Goal: Task Accomplishment & Management: Manage account settings

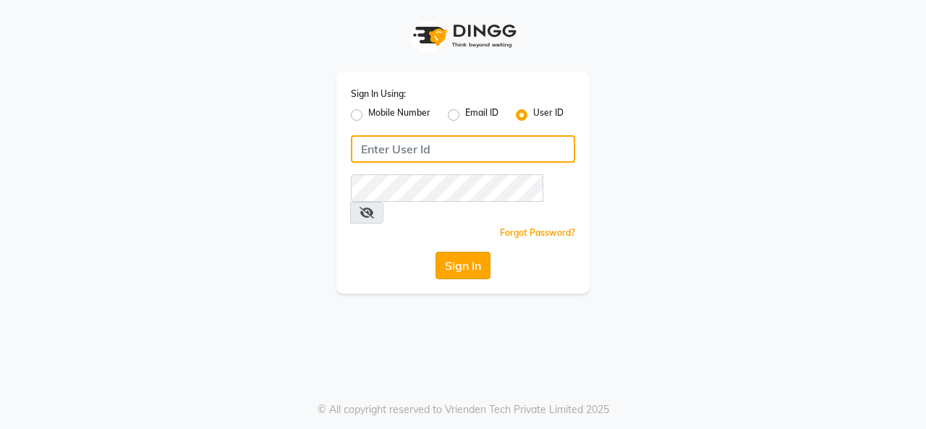
type input "timsalon@123"
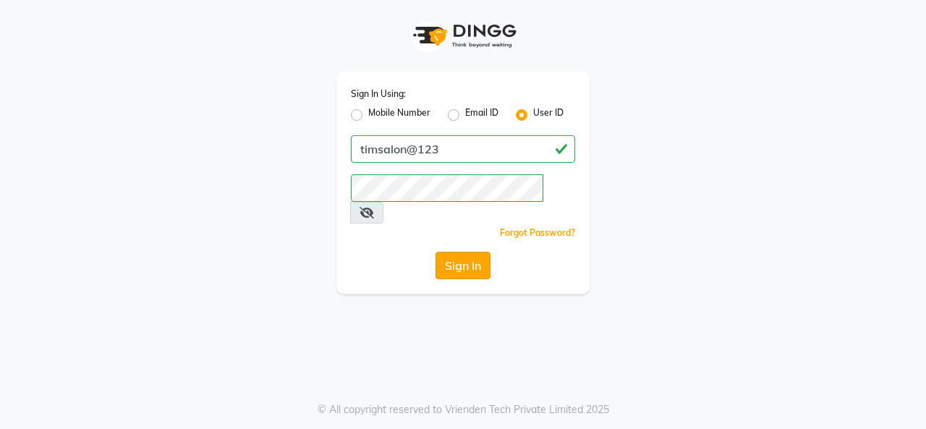
click at [458, 252] on button "Sign In" at bounding box center [463, 266] width 55 height 28
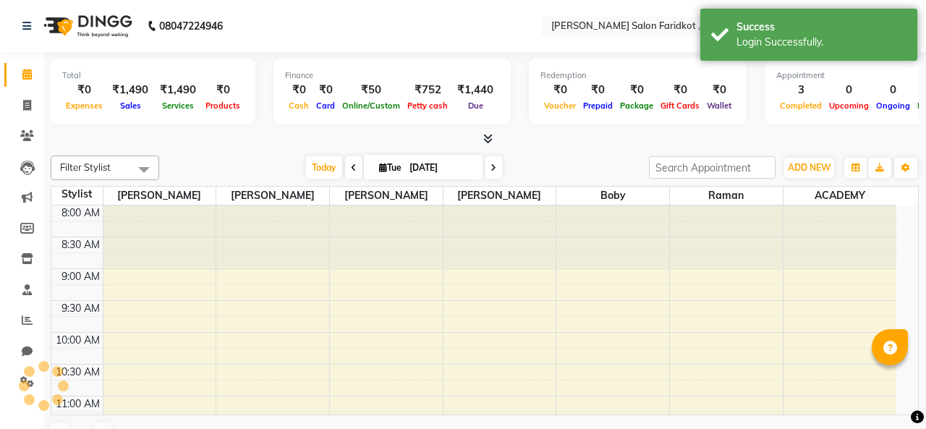
select select "en"
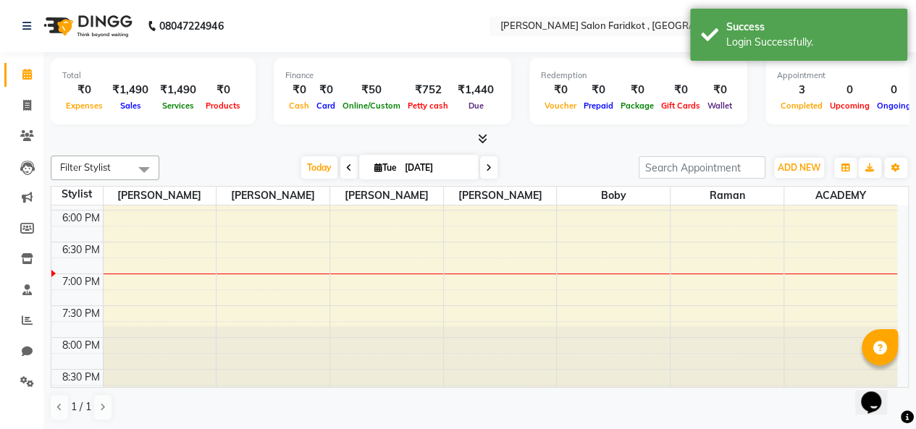
scroll to position [630, 0]
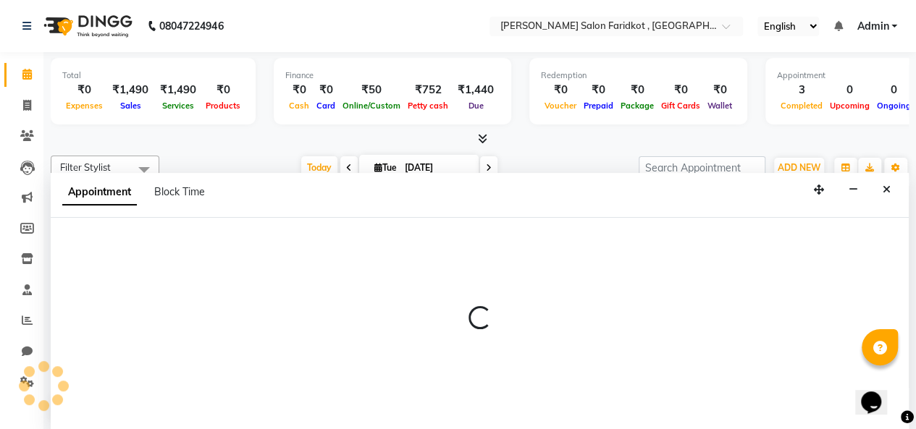
select select "89536"
select select "tentative"
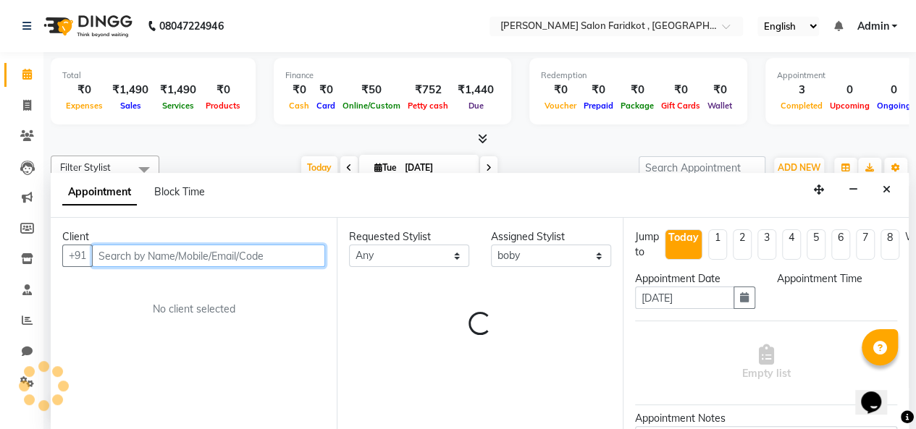
select select "1140"
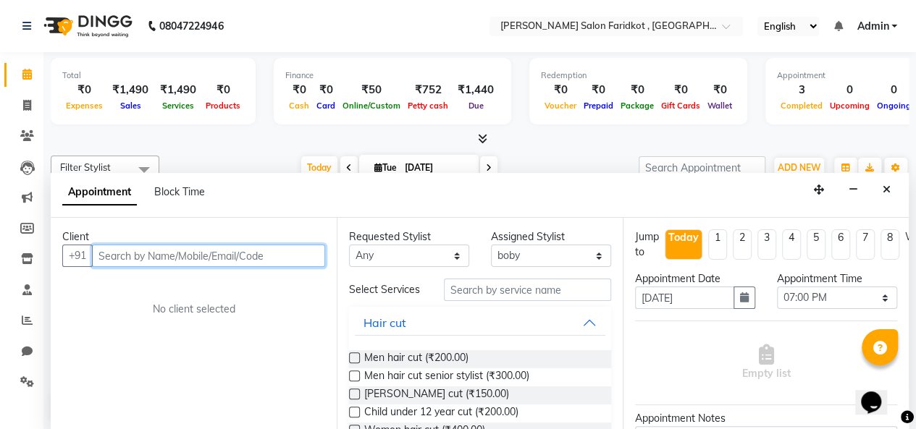
click at [184, 253] on input "text" at bounding box center [208, 256] width 233 height 22
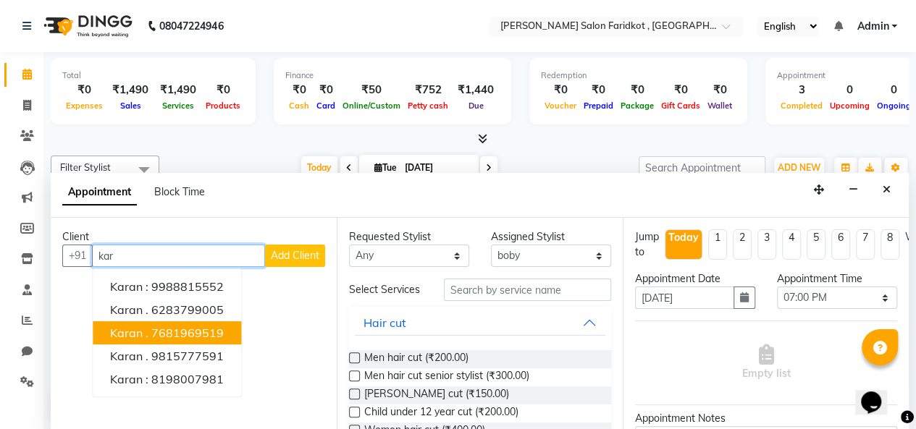
click at [203, 334] on ngb-highlight "7681969519" at bounding box center [187, 333] width 72 height 14
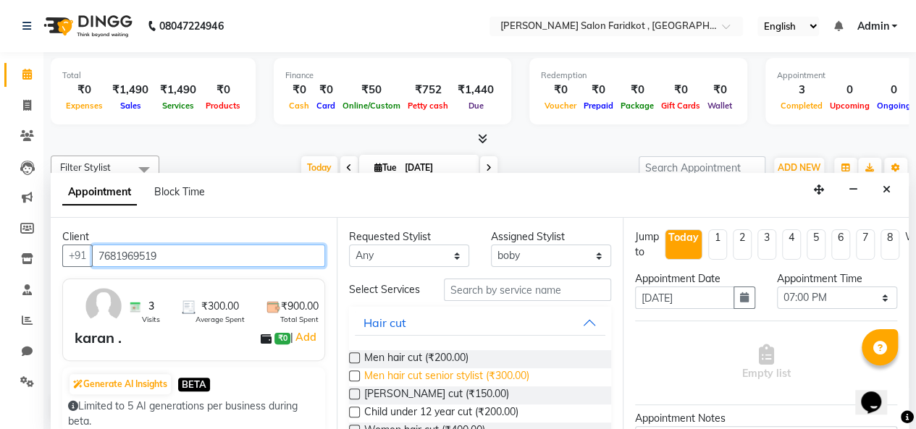
type input "7681969519"
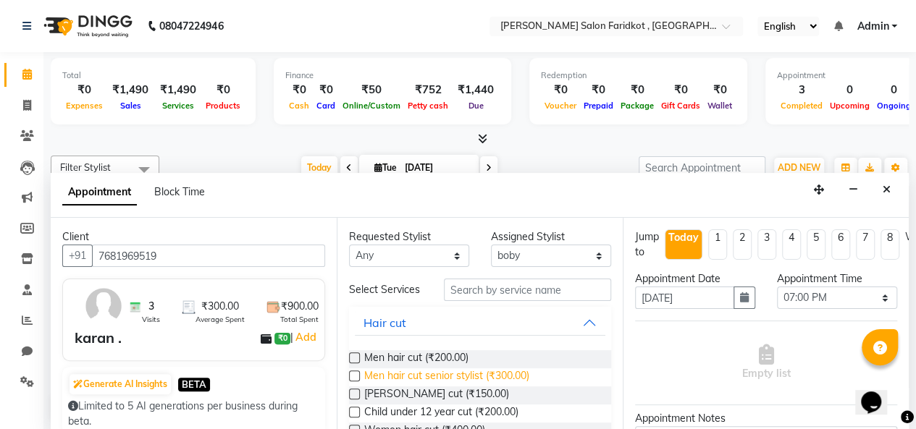
click at [510, 387] on span "Men hair cut senior stylist (₹300.00)" at bounding box center [446, 377] width 165 height 18
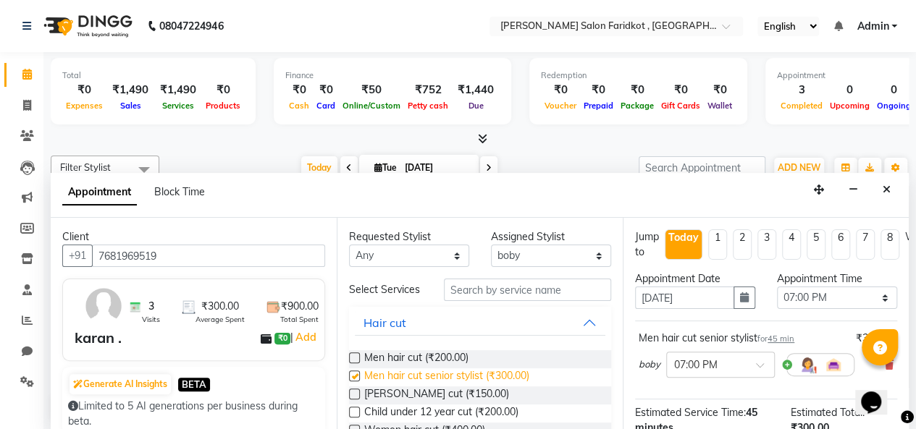
checkbox input "false"
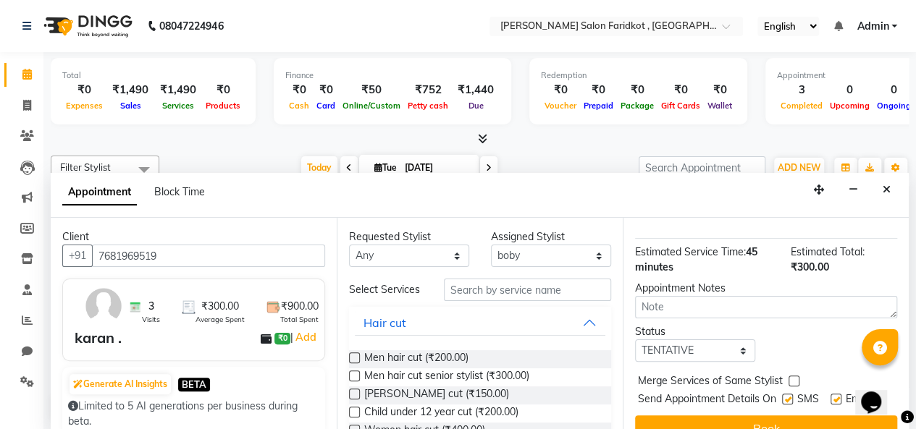
scroll to position [193, 0]
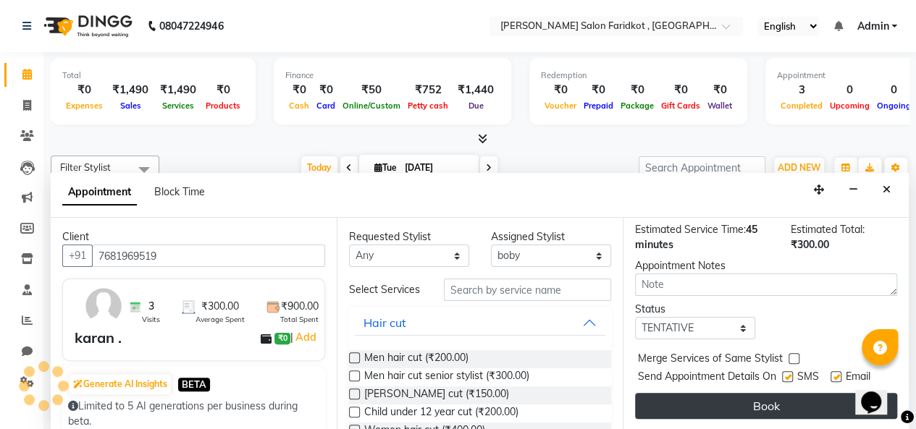
click at [727, 397] on button "Book" at bounding box center [766, 406] width 262 height 26
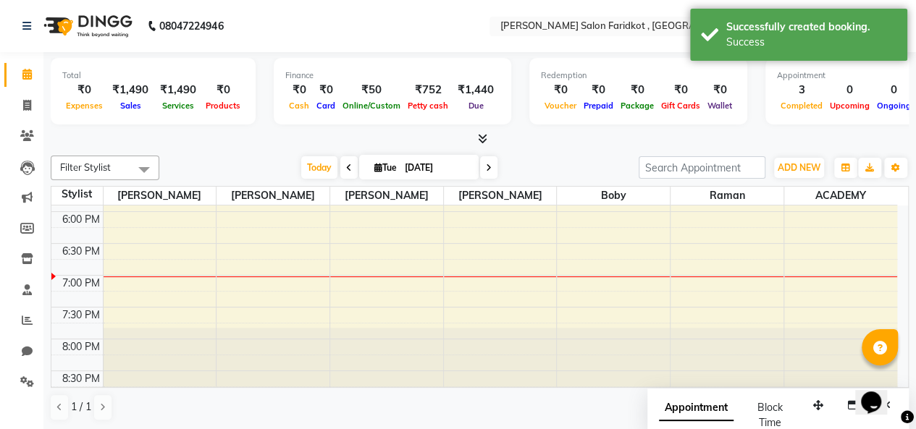
scroll to position [0, 0]
click at [624, 299] on div "karan ., TK03, 07:00 PM-07:45 PM, Men hair cut senior stylist" at bounding box center [612, 288] width 107 height 45
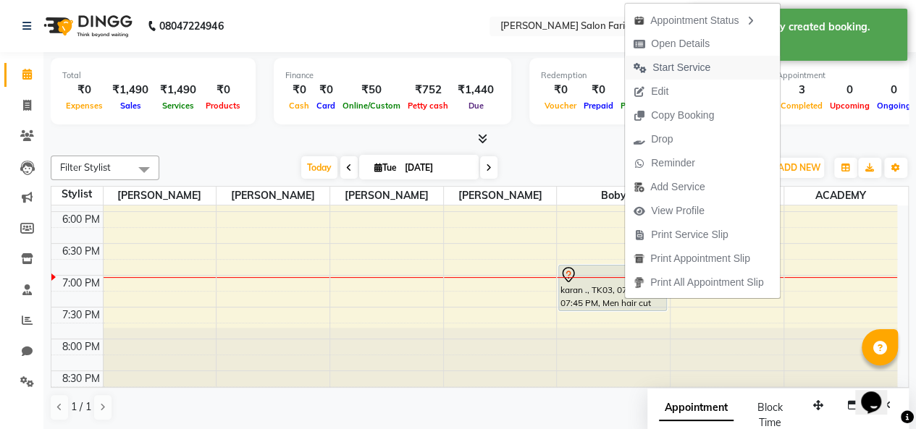
click at [682, 67] on span "Start Service" at bounding box center [681, 67] width 58 height 15
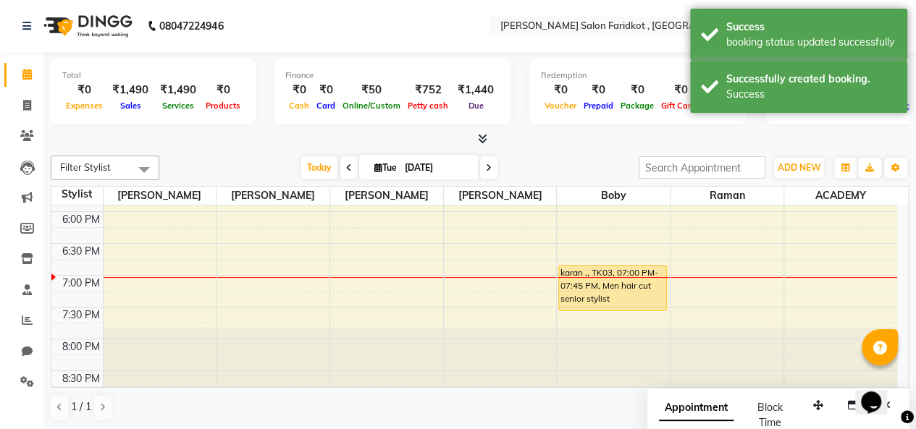
click at [601, 281] on div "karan ., TK03, 07:00 PM-07:45 PM, Men hair cut senior stylist" at bounding box center [612, 288] width 107 height 45
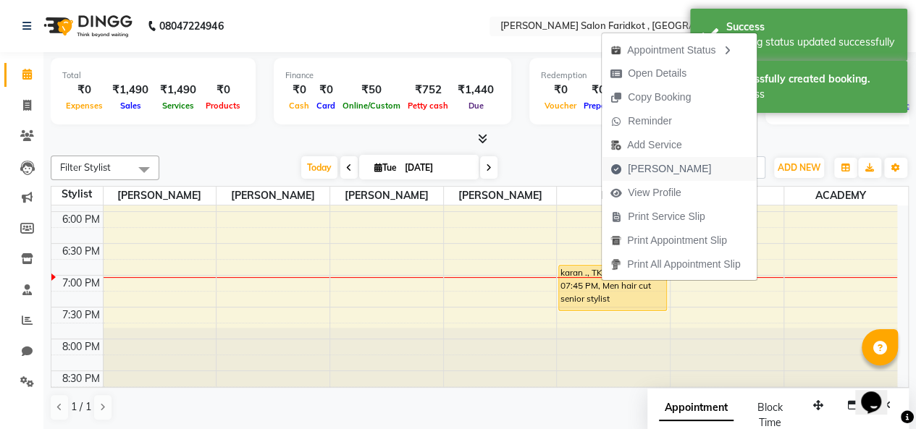
click at [660, 174] on span "Mark Done" at bounding box center [669, 168] width 83 height 15
select select "service"
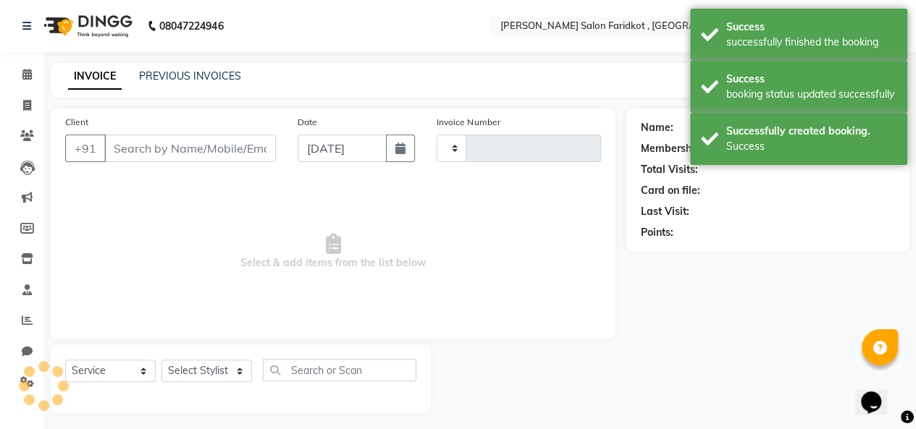
type input "0093"
select select "8789"
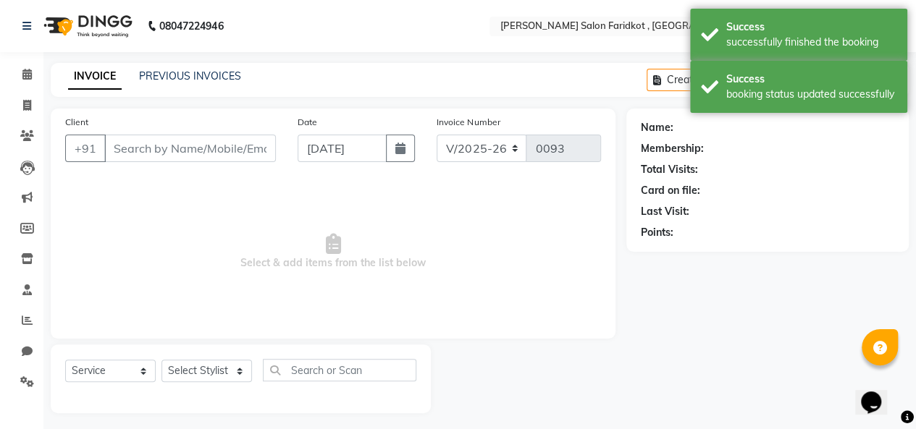
type input "7681969519"
select select "89536"
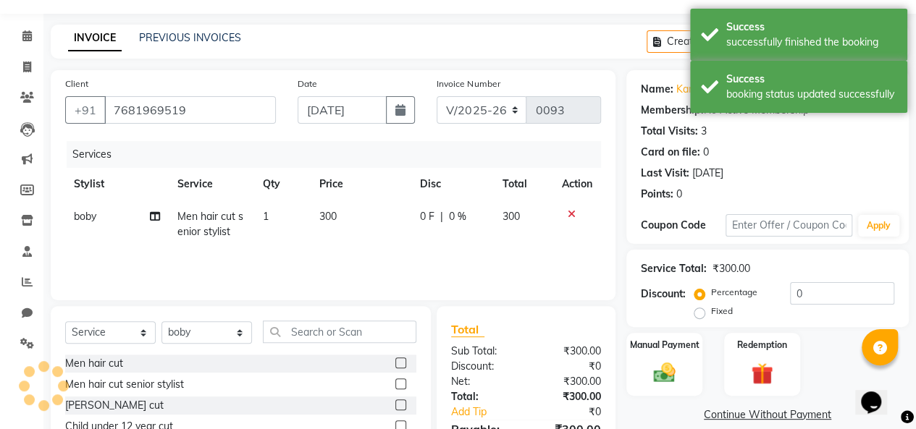
scroll to position [54, 0]
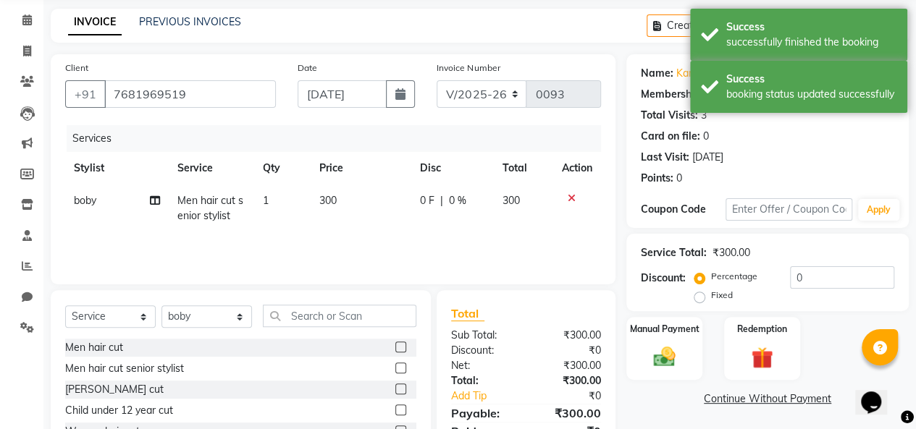
click at [711, 296] on label "Fixed" at bounding box center [722, 295] width 22 height 13
click at [701, 296] on input "Fixed" at bounding box center [702, 295] width 10 height 10
radio input "true"
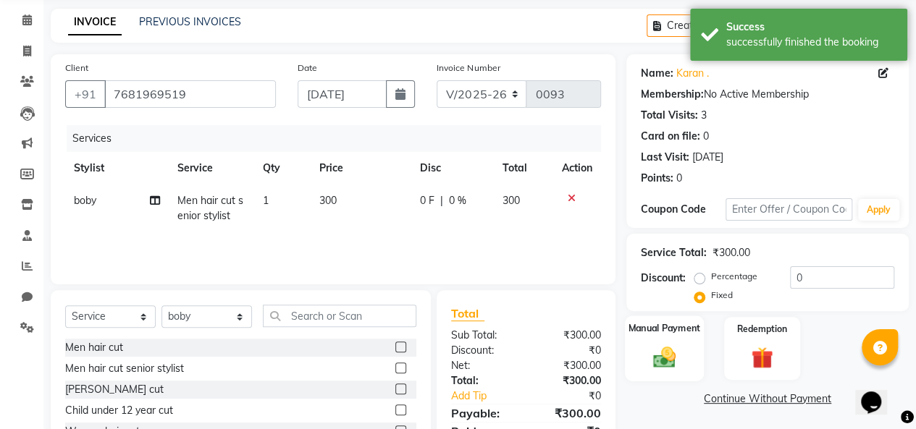
click at [667, 351] on img at bounding box center [664, 357] width 37 height 26
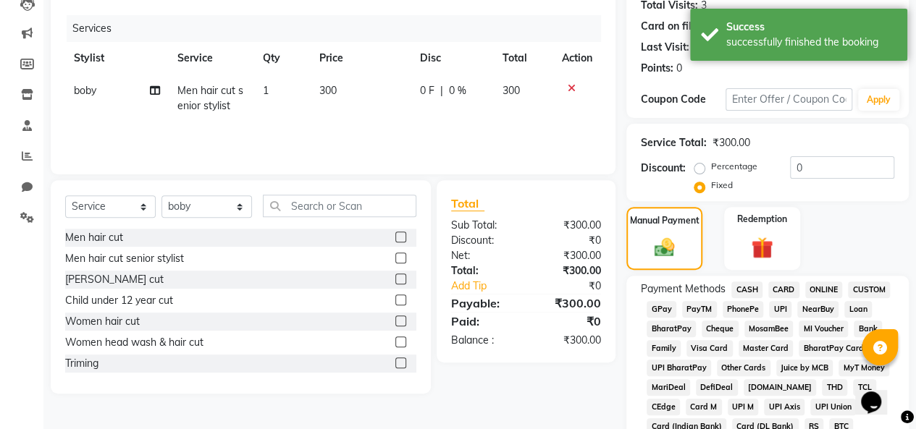
scroll to position [167, 0]
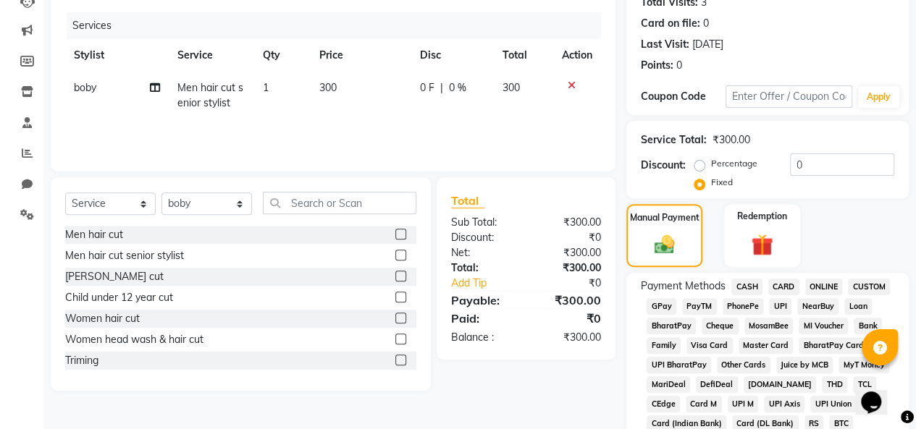
click at [780, 309] on span "UPI" at bounding box center [780, 306] width 22 height 17
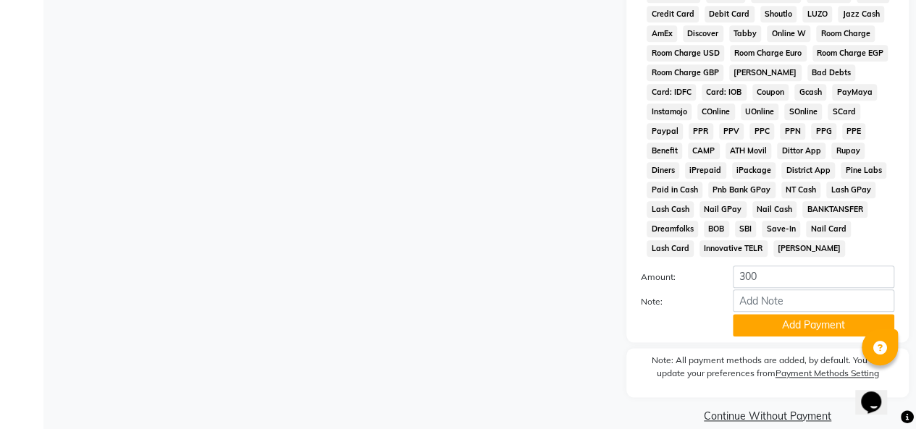
scroll to position [693, 0]
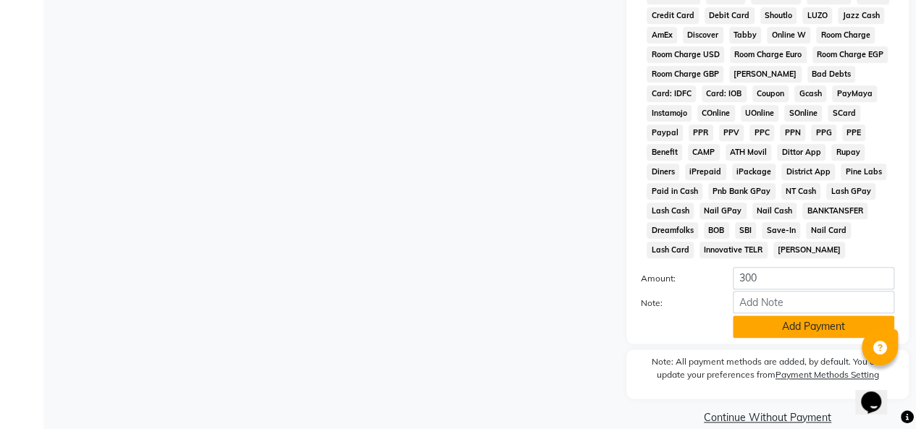
click at [785, 332] on button "Add Payment" at bounding box center [813, 327] width 161 height 22
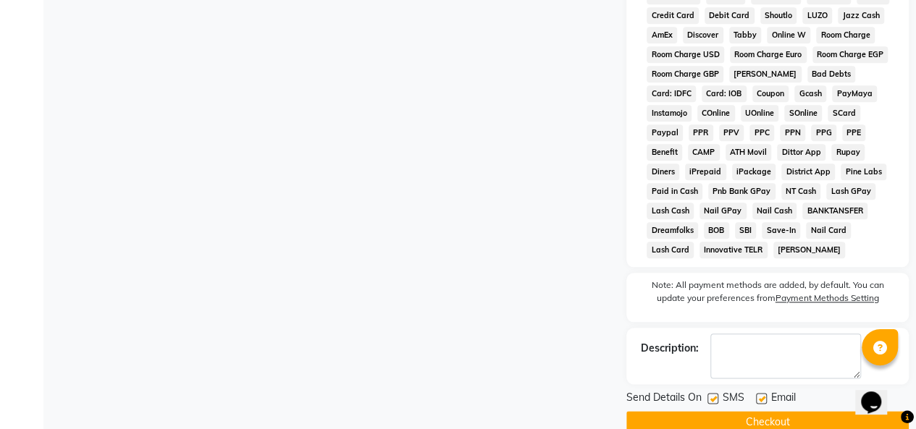
scroll to position [722, 0]
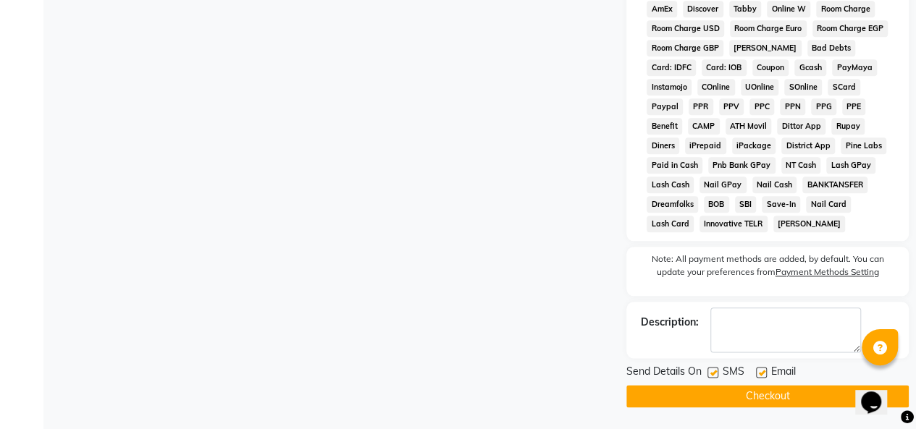
click at [765, 396] on button "Checkout" at bounding box center [767, 396] width 282 height 22
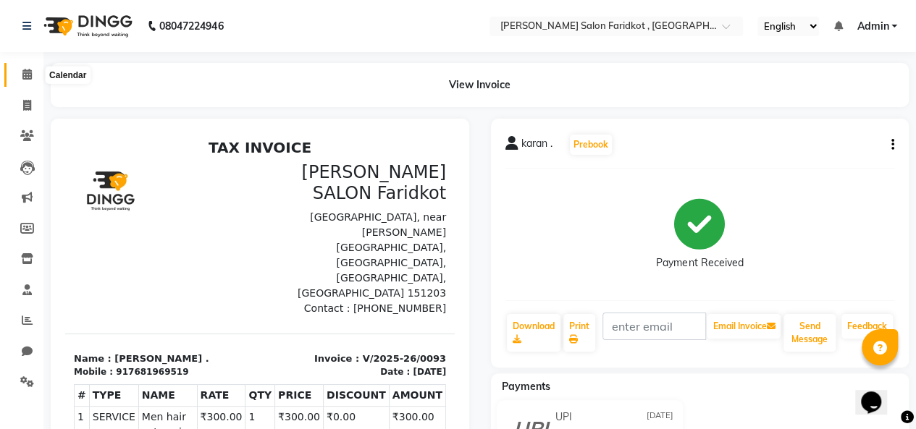
click at [25, 80] on span at bounding box center [26, 75] width 25 height 17
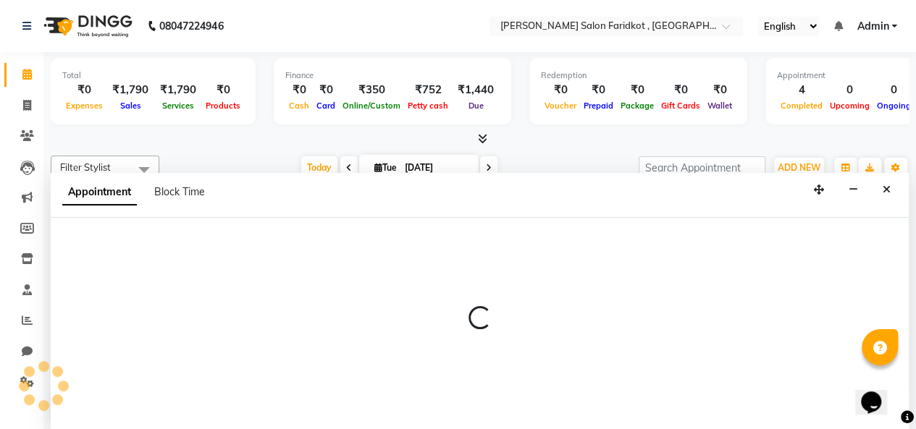
select select "89533"
select select "1155"
select select "tentative"
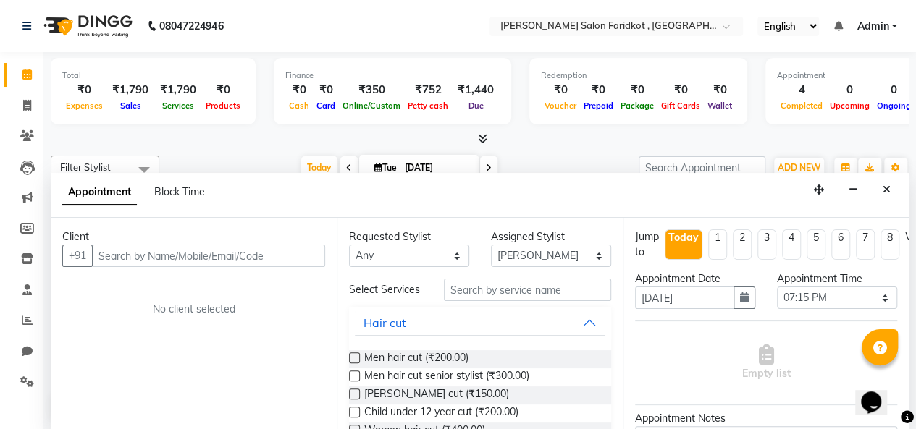
click at [239, 256] on input "text" at bounding box center [208, 256] width 233 height 22
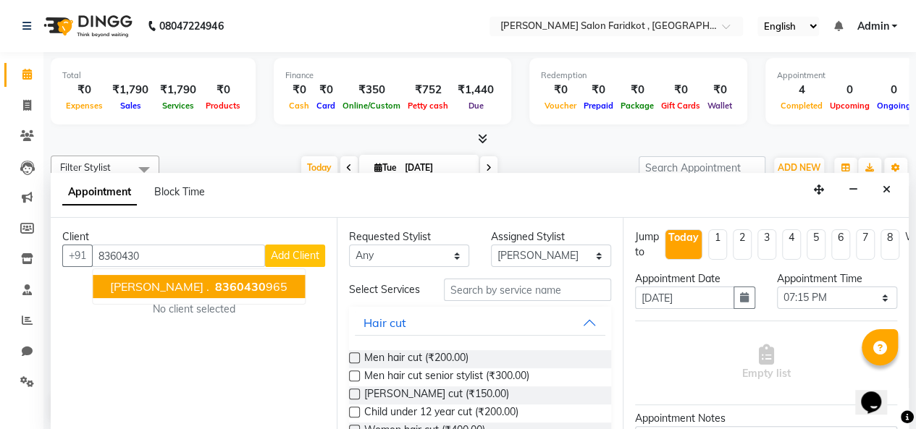
click at [239, 281] on span "8360430" at bounding box center [240, 286] width 51 height 14
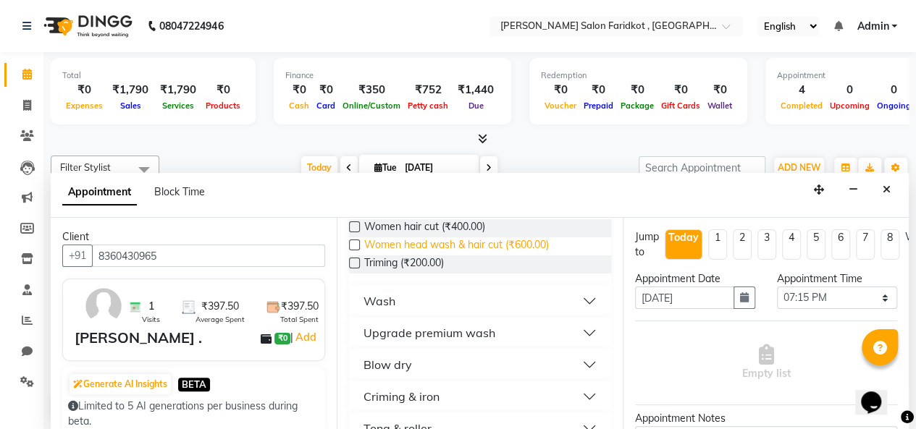
scroll to position [204, 0]
type input "8360430965"
click at [456, 341] on div "Upgrade premium wash" at bounding box center [429, 332] width 132 height 17
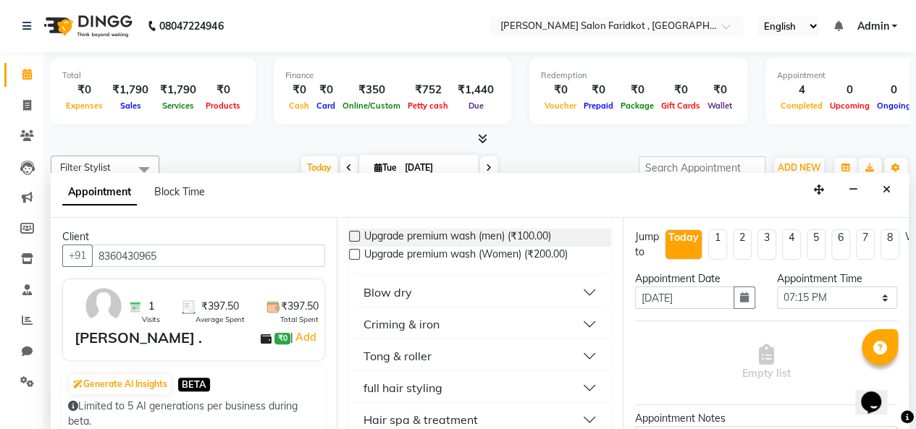
scroll to position [362, 0]
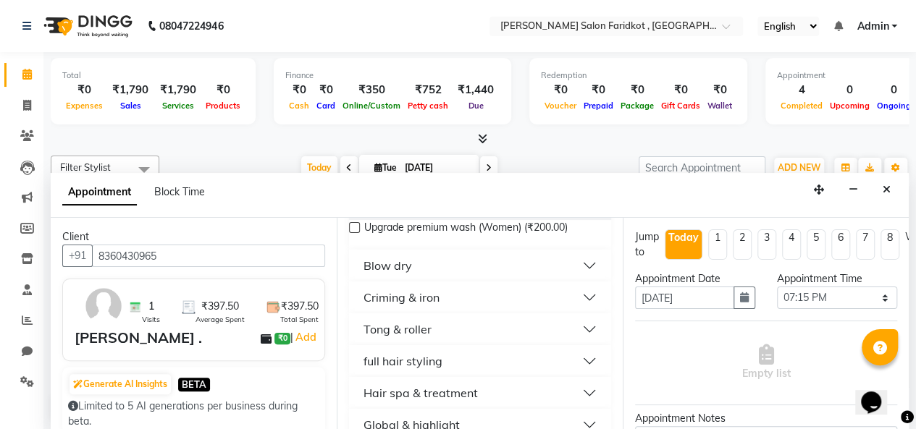
click at [442, 401] on div "Hair spa & treatment" at bounding box center [420, 392] width 114 height 17
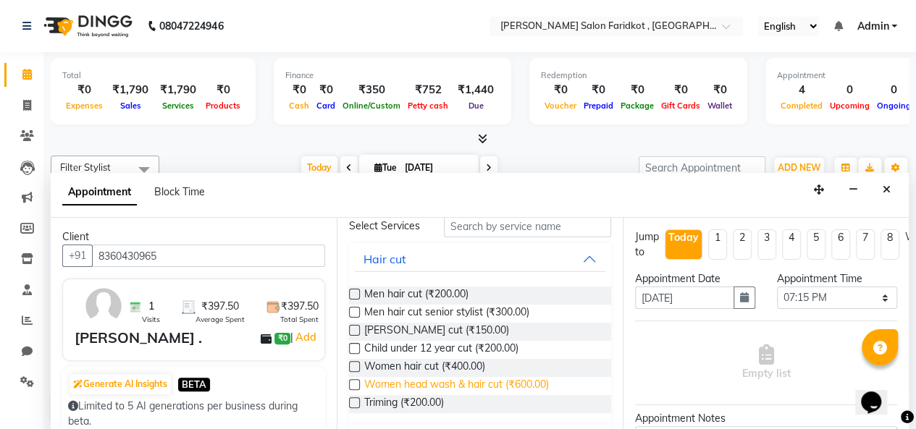
scroll to position [59, 0]
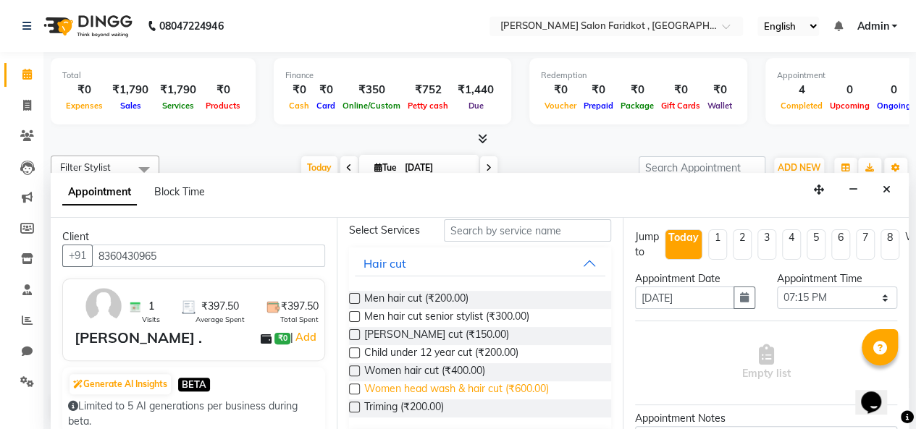
click at [455, 397] on span "Women head wash & hair cut (₹600.00)" at bounding box center [456, 390] width 185 height 18
checkbox input "false"
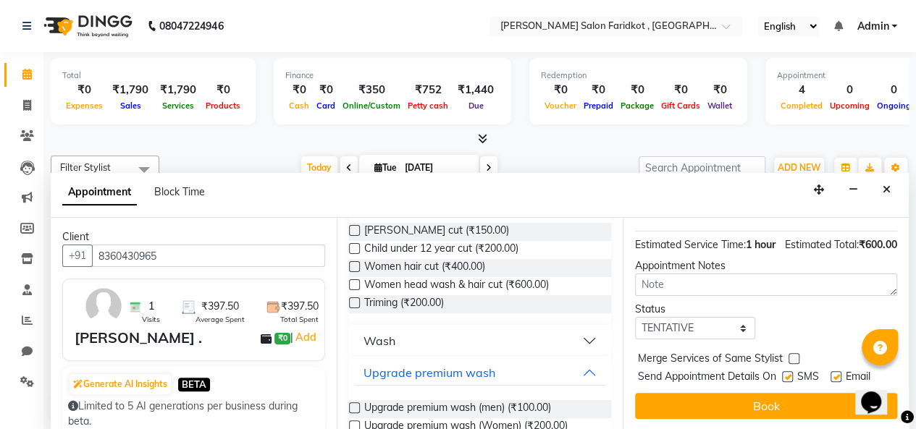
scroll to position [195, 0]
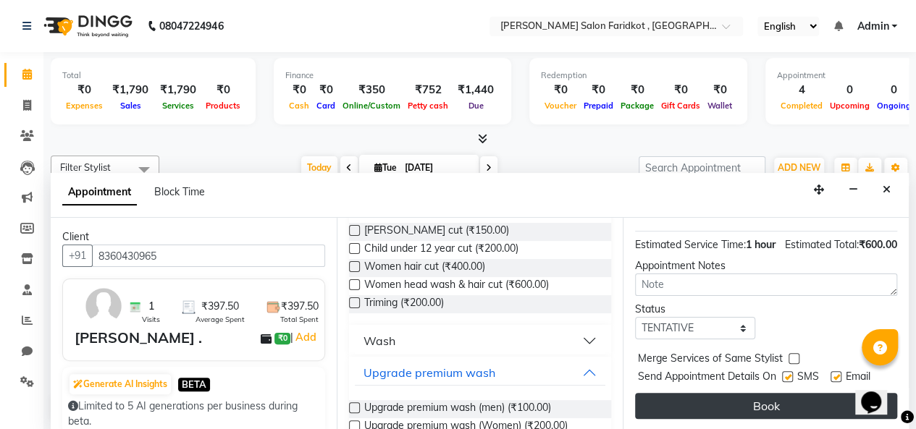
click at [744, 398] on button "Book" at bounding box center [766, 406] width 262 height 26
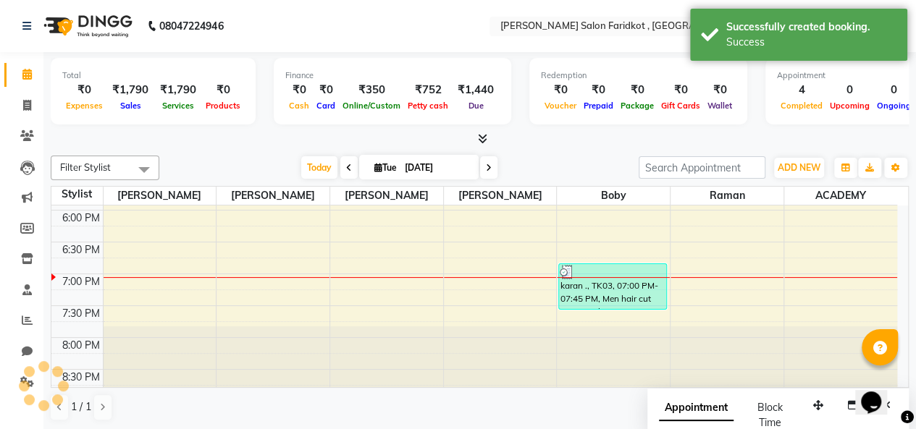
scroll to position [0, 0]
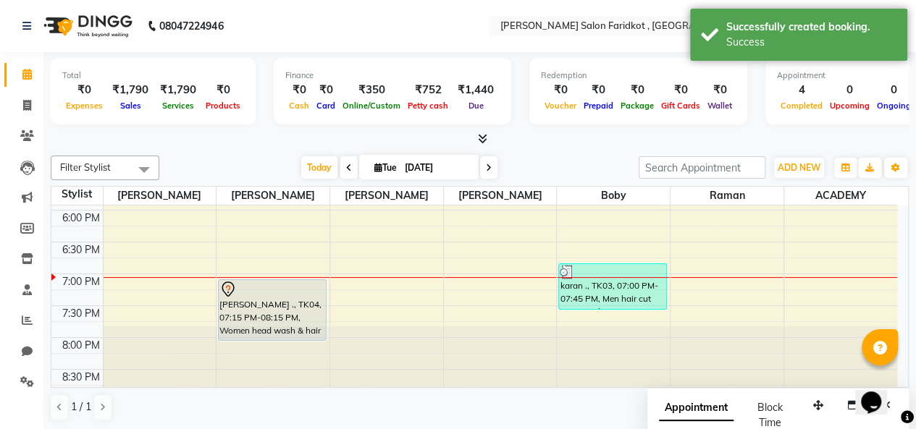
click at [291, 319] on div "harjinder singh ., TK04, 07:15 PM-08:15 PM, Women head wash & hair cut" at bounding box center [272, 310] width 107 height 60
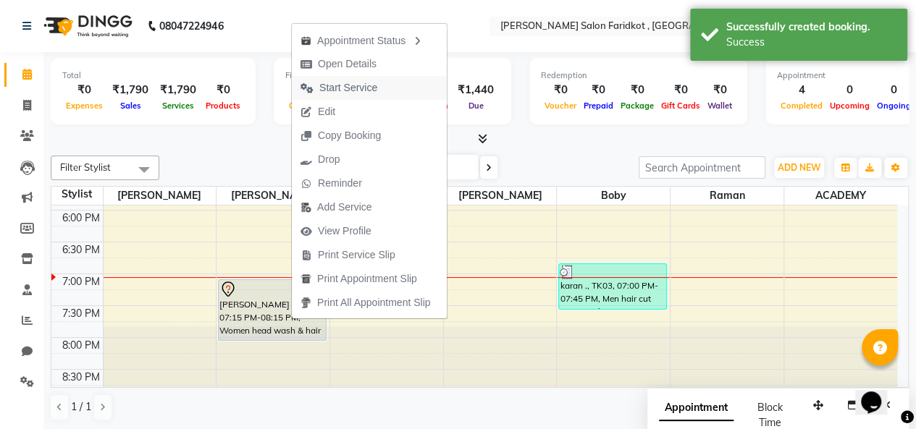
click at [383, 90] on span "Start Service" at bounding box center [339, 88] width 94 height 24
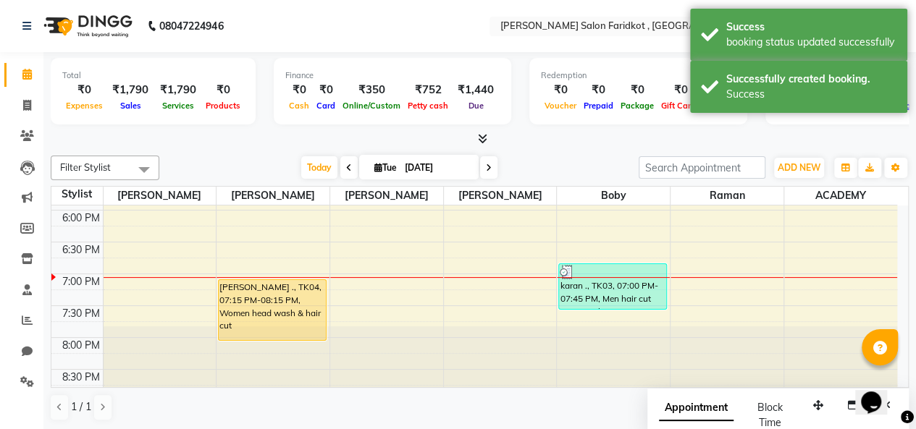
click at [265, 316] on div "harjinder singh ., TK04, 07:15 PM-08:15 PM, Women head wash & hair cut" at bounding box center [272, 310] width 107 height 60
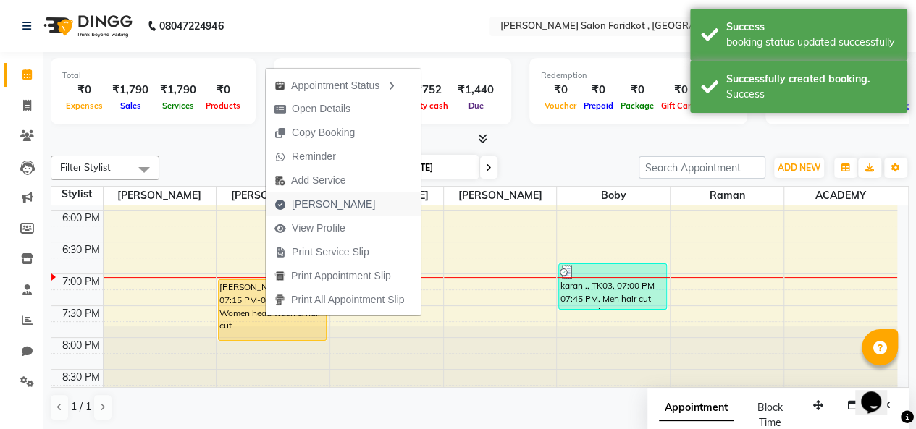
click at [325, 205] on span "Mark Done" at bounding box center [333, 204] width 83 height 15
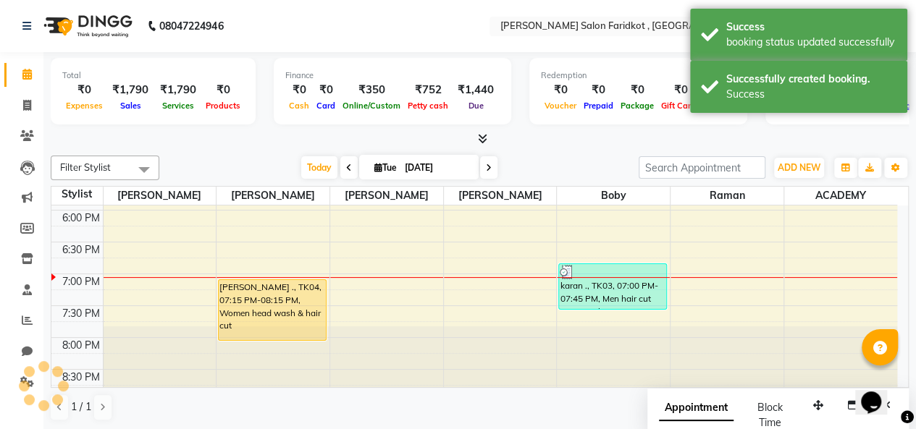
select select "service"
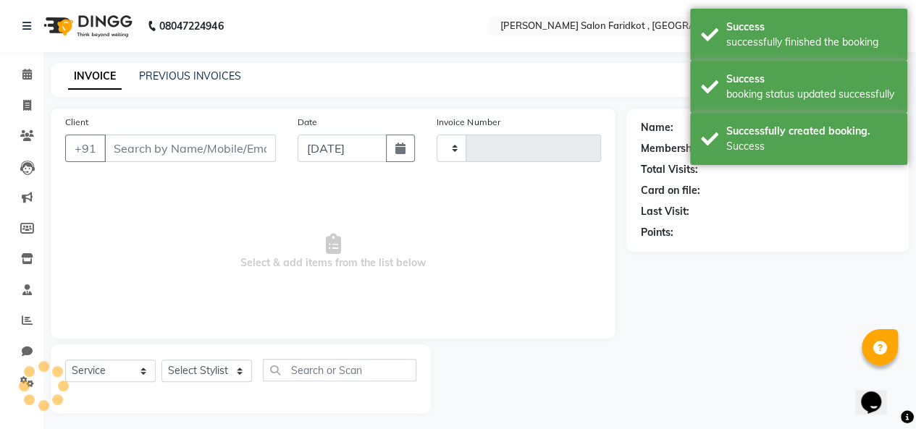
type input "0094"
select select "8789"
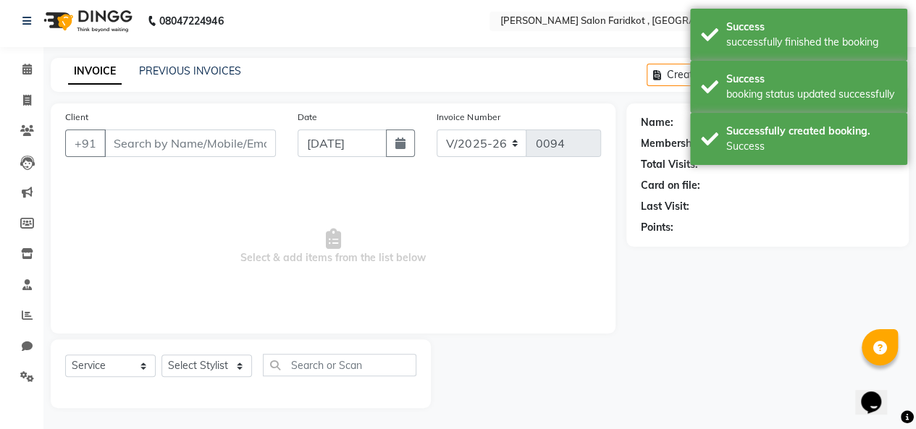
type input "8360430965"
select select "89533"
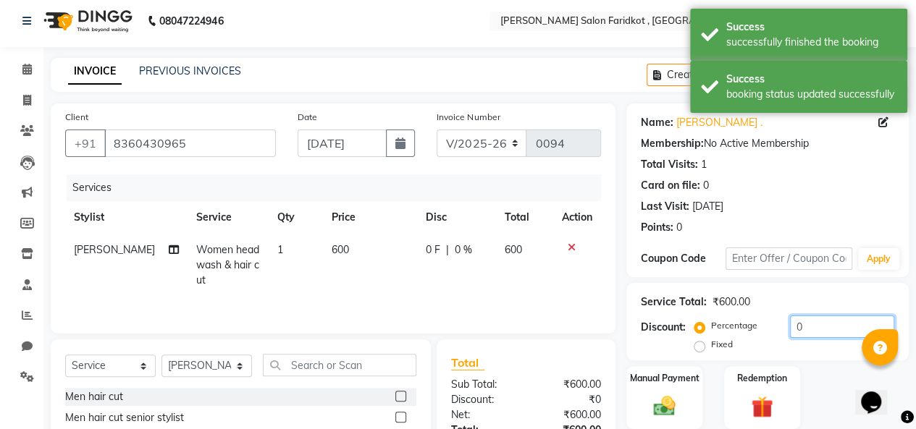
click at [803, 326] on input "0" at bounding box center [842, 327] width 104 height 22
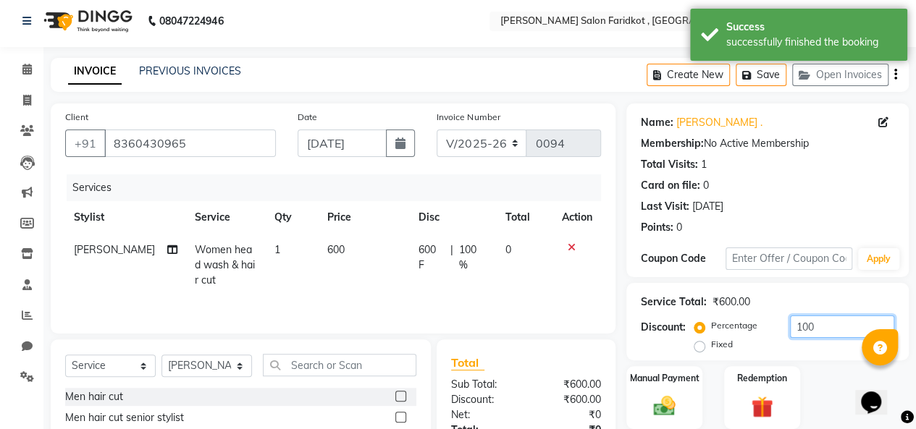
type input "100"
click at [711, 345] on label "Fixed" at bounding box center [722, 344] width 22 height 13
click at [701, 345] on input "Fixed" at bounding box center [702, 344] width 10 height 10
radio input "true"
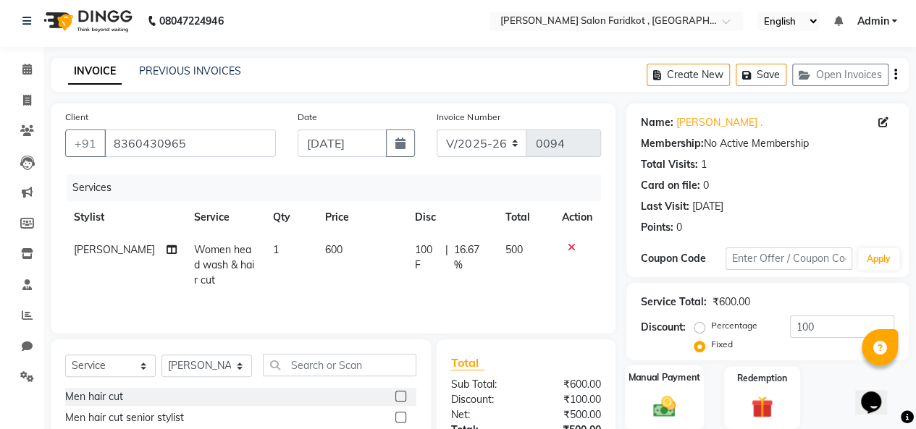
click at [679, 384] on div "Manual Payment" at bounding box center [664, 398] width 79 height 66
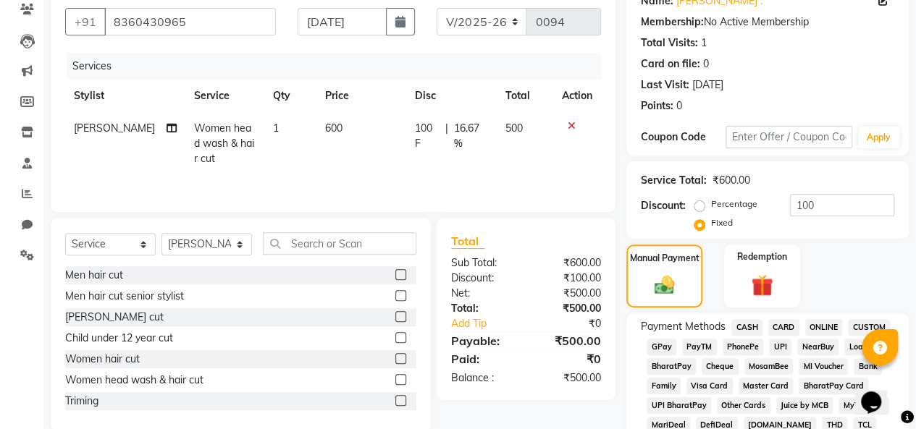
click at [750, 326] on span "CASH" at bounding box center [746, 327] width 31 height 17
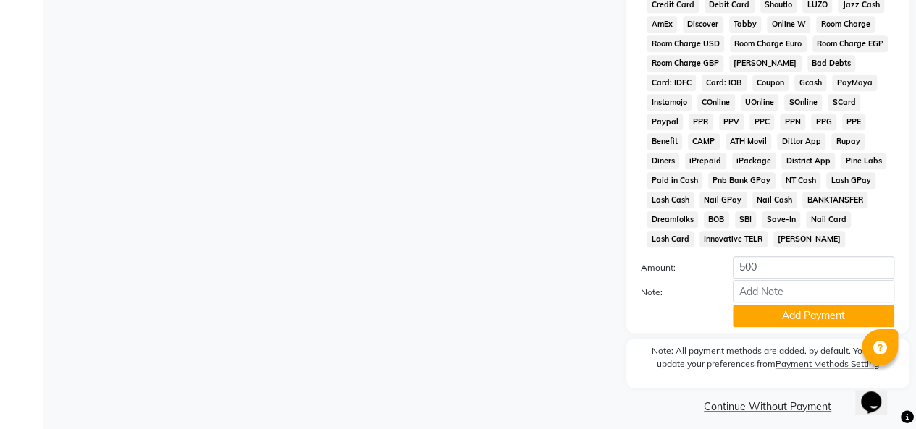
scroll to position [704, 0]
click at [758, 326] on button "Add Payment" at bounding box center [813, 315] width 161 height 22
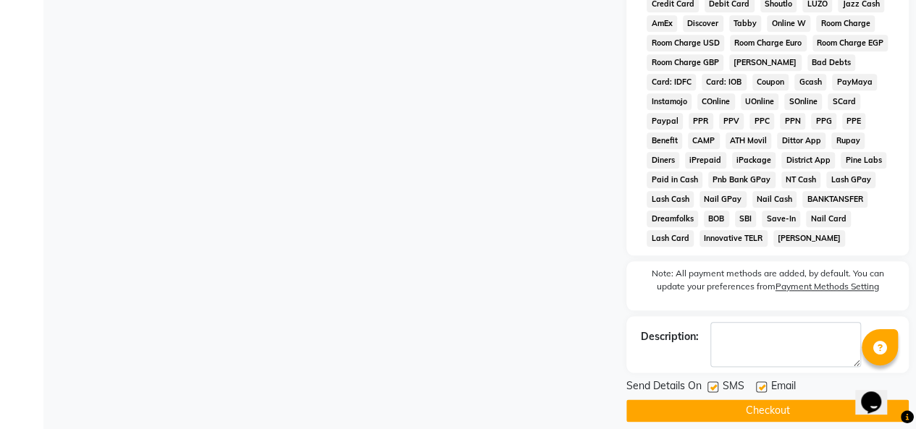
click at [743, 414] on button "Checkout" at bounding box center [767, 411] width 282 height 22
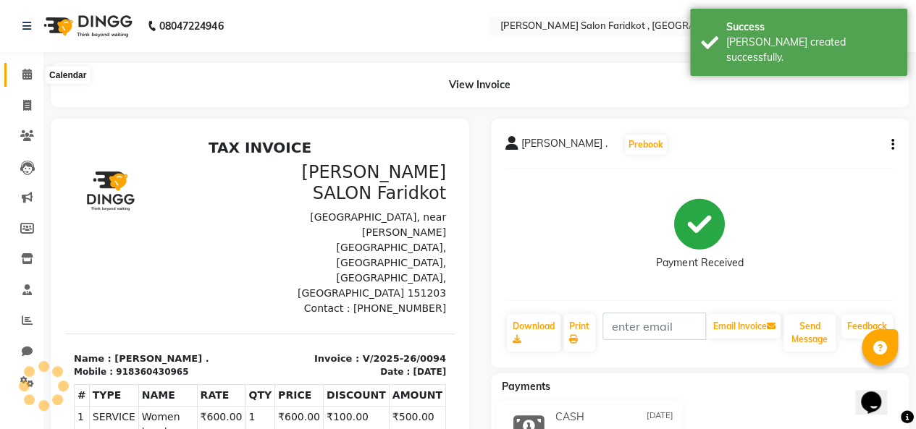
click at [29, 80] on span at bounding box center [26, 75] width 25 height 17
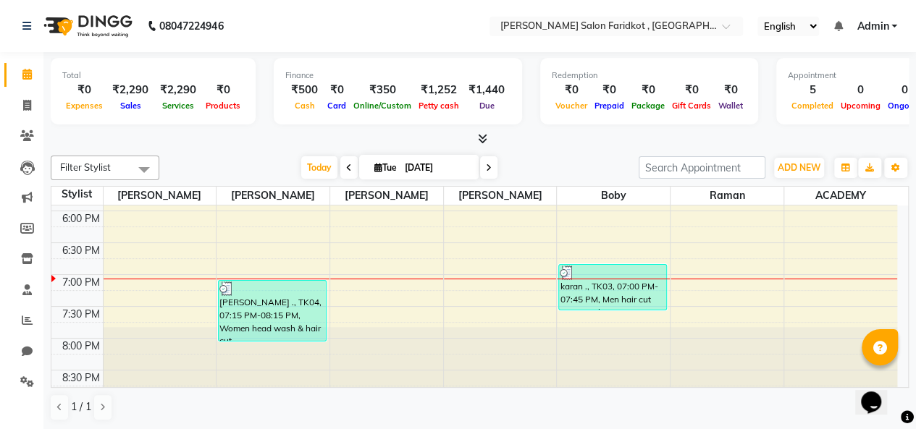
scroll to position [632, 0]
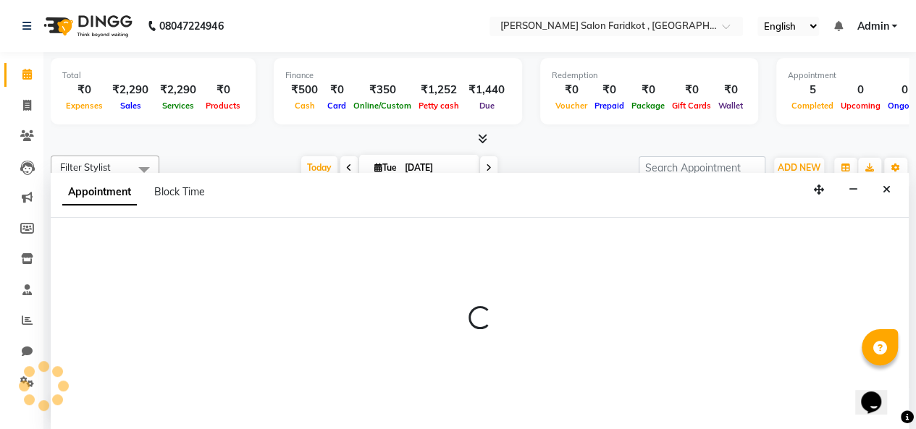
scroll to position [0, 0]
select select "89530"
select select "1155"
select select "tentative"
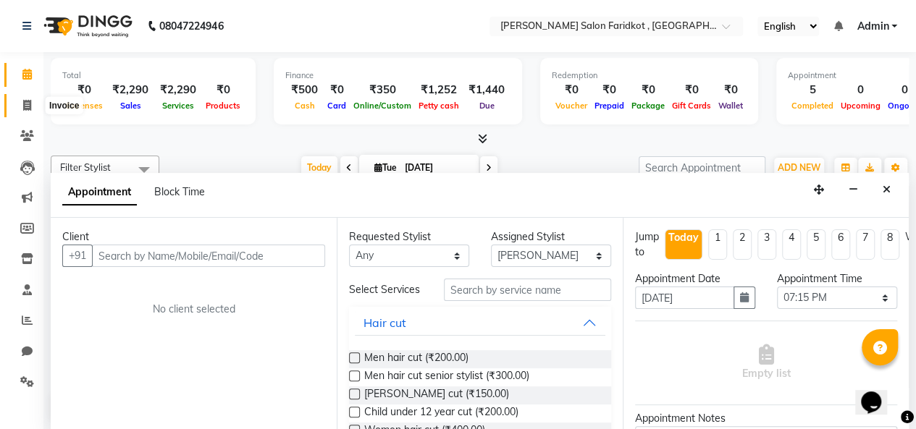
click at [25, 106] on icon at bounding box center [27, 105] width 8 height 11
select select "service"
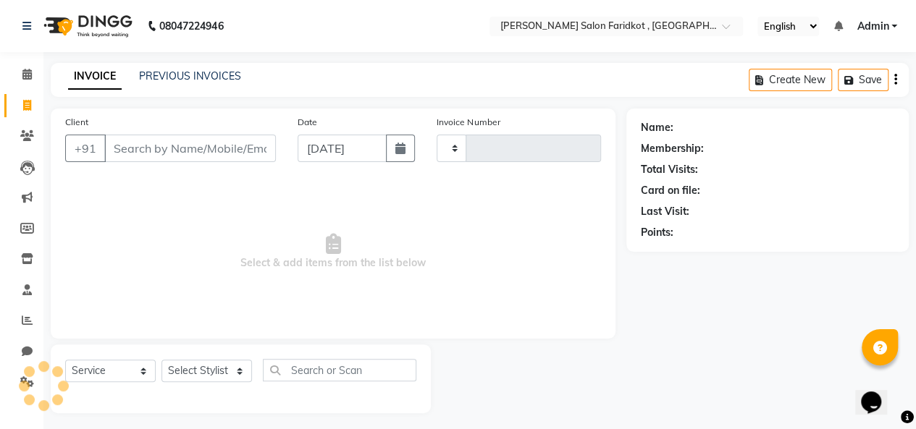
type input "0095"
select select "8789"
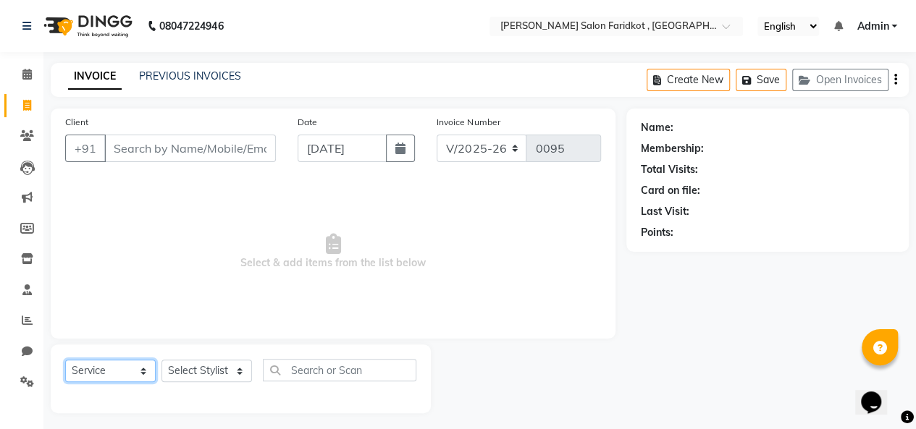
click at [141, 373] on select "Select Service Product Membership Package Voucher Prepaid Gift Card" at bounding box center [110, 371] width 90 height 22
select select "product"
click at [65, 360] on select "Select Service Product Membership Package Voucher Prepaid Gift Card" at bounding box center [110, 371] width 90 height 22
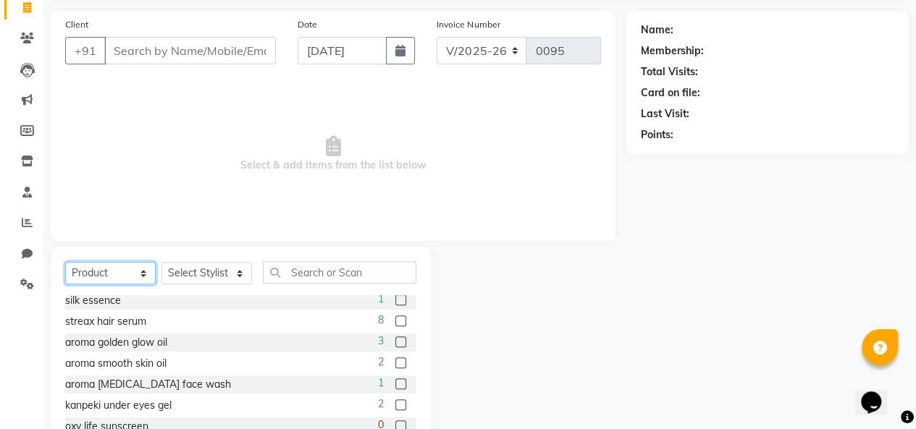
scroll to position [48, 0]
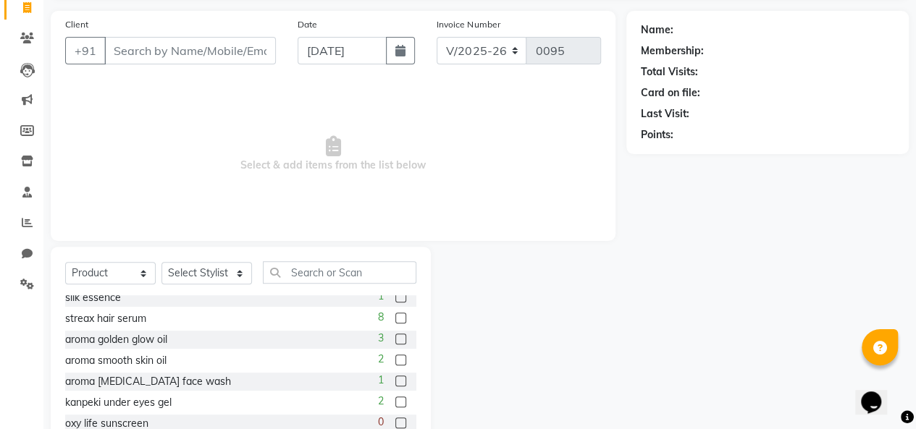
click at [195, 300] on div "silk essence 1" at bounding box center [240, 298] width 351 height 18
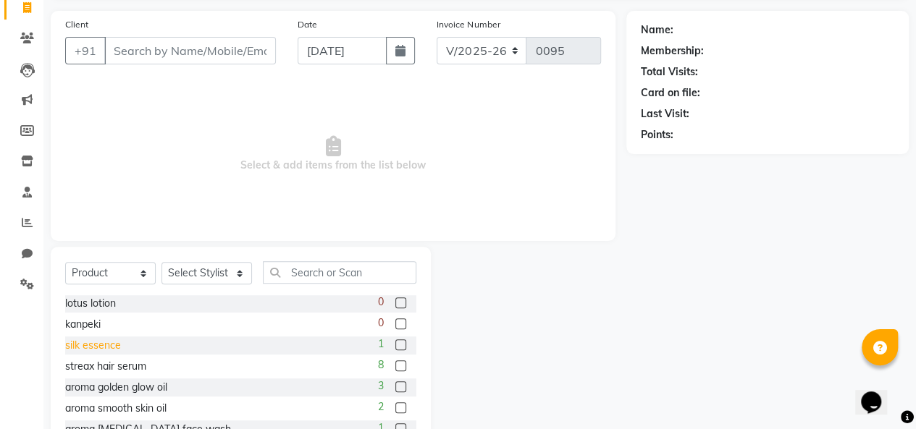
click at [88, 343] on div "silk essence" at bounding box center [93, 345] width 56 height 15
checkbox input "false"
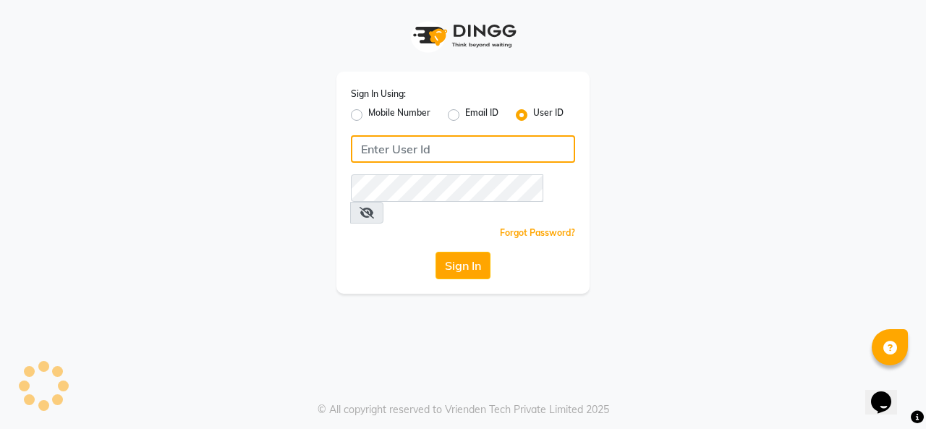
type input "timsalon@123"
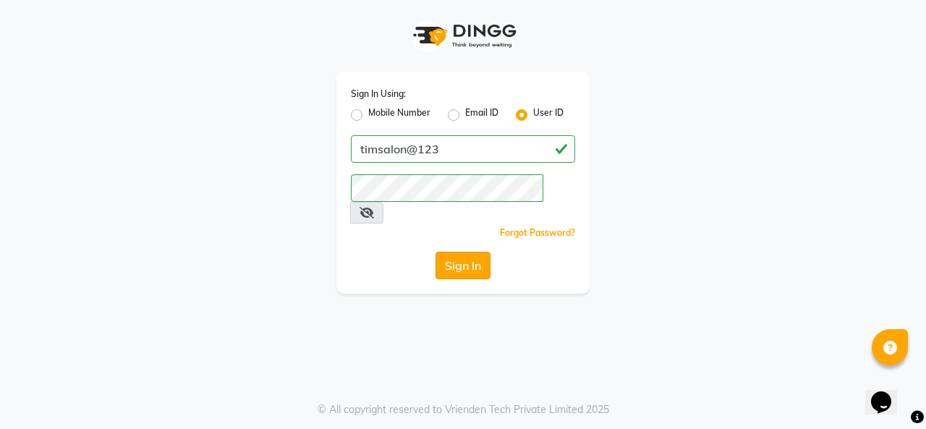
click at [468, 252] on button "Sign In" at bounding box center [463, 266] width 55 height 28
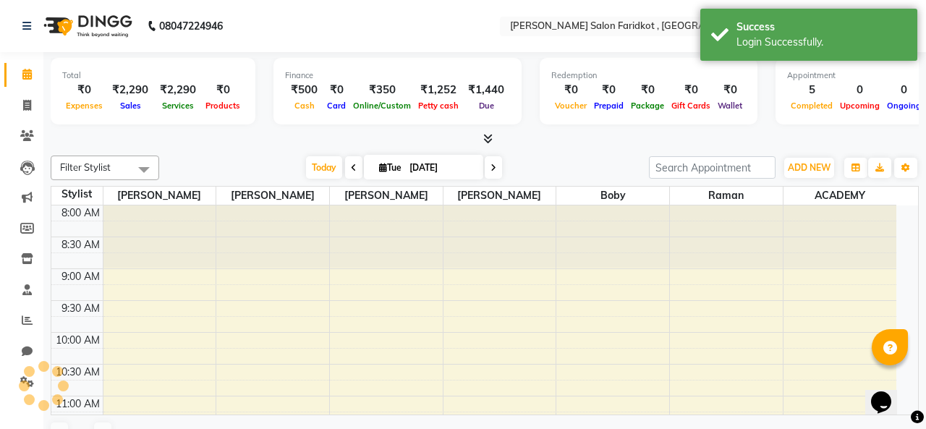
select select "en"
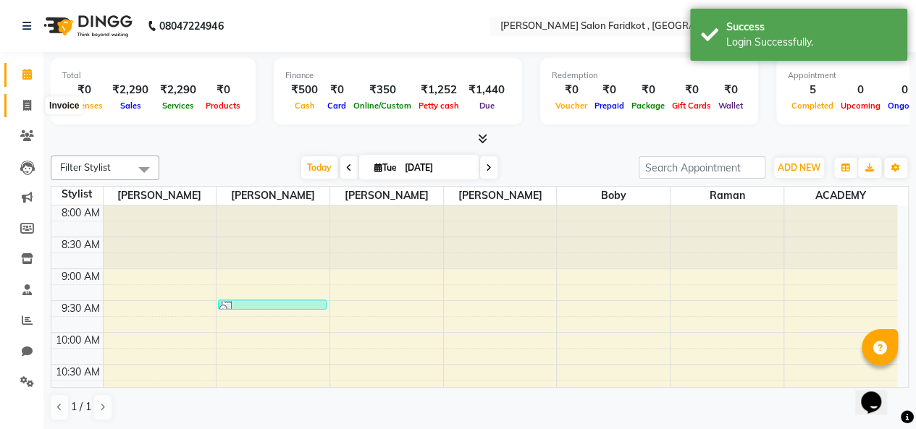
click at [26, 111] on icon at bounding box center [27, 105] width 8 height 11
select select "service"
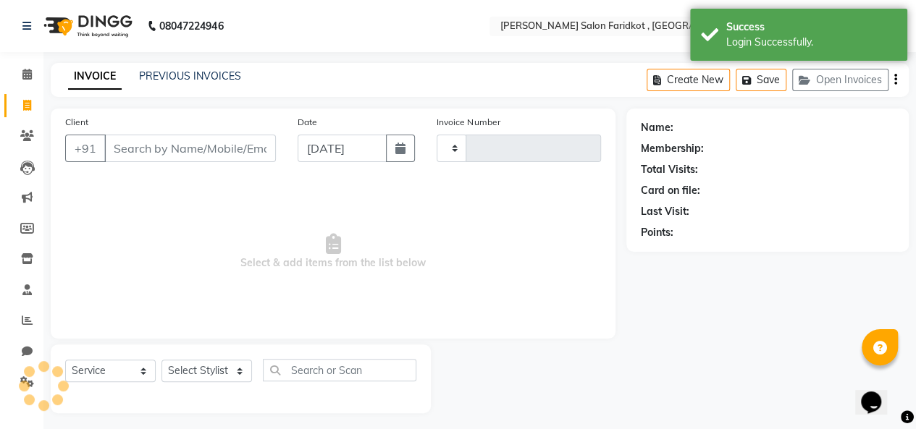
type input "0095"
select select "8789"
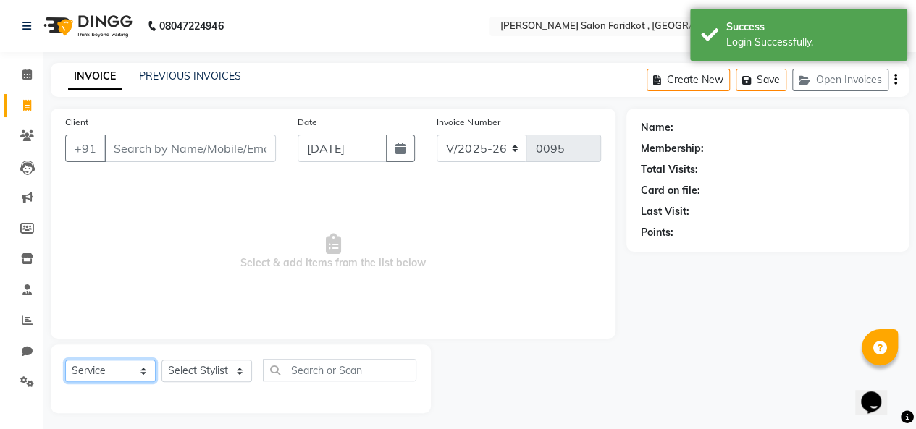
click at [142, 369] on select "Select Service Product Membership Package Voucher Prepaid Gift Card" at bounding box center [110, 371] width 90 height 22
select select "product"
click at [65, 360] on select "Select Service Product Membership Package Voucher Prepaid Gift Card" at bounding box center [110, 371] width 90 height 22
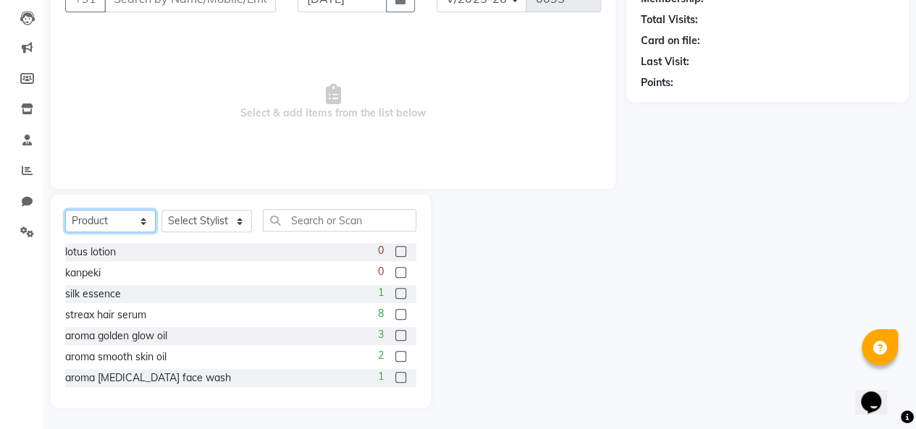
scroll to position [145, 0]
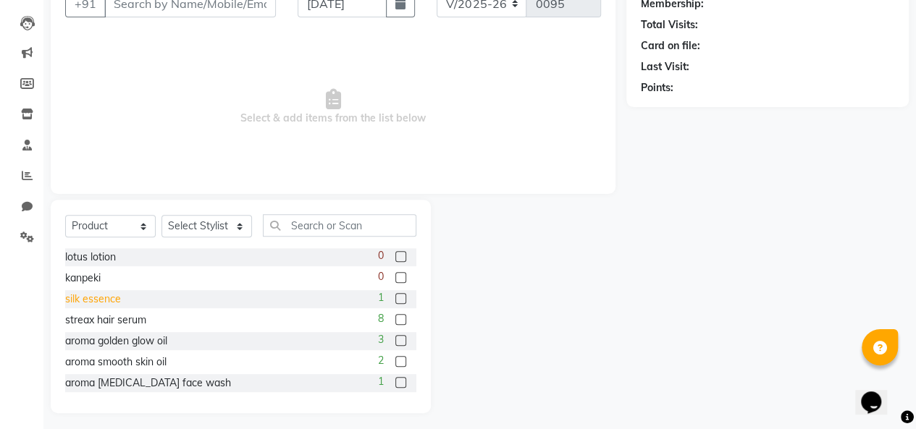
click at [77, 297] on div "silk essence" at bounding box center [93, 299] width 56 height 15
click at [98, 301] on div "silk essence" at bounding box center [93, 299] width 56 height 15
checkbox input "false"
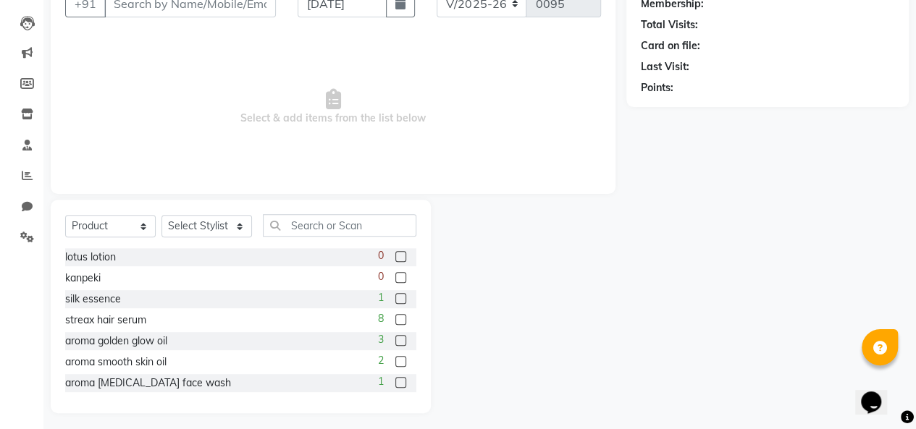
click at [142, 299] on div "silk essence 1" at bounding box center [240, 299] width 351 height 18
click at [236, 227] on select "Select Stylist ACADEMY anmol dhillon boby KARAN DHALIWAL raman Rohit GILL vansh…" at bounding box center [206, 226] width 90 height 22
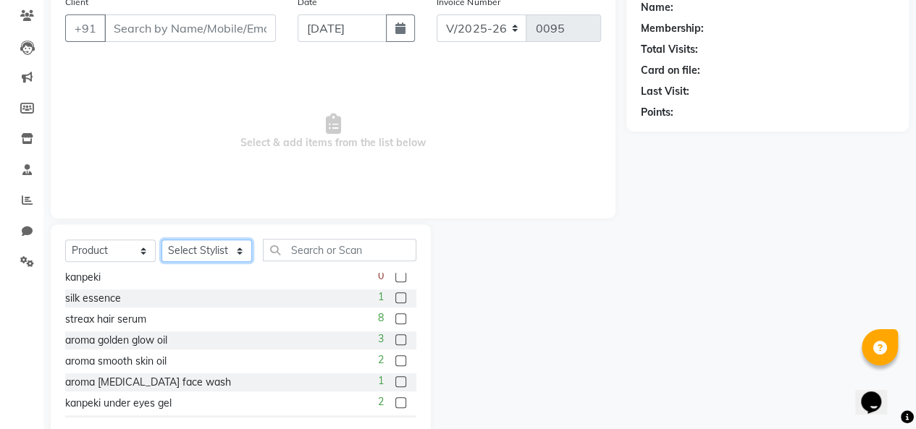
scroll to position [0, 0]
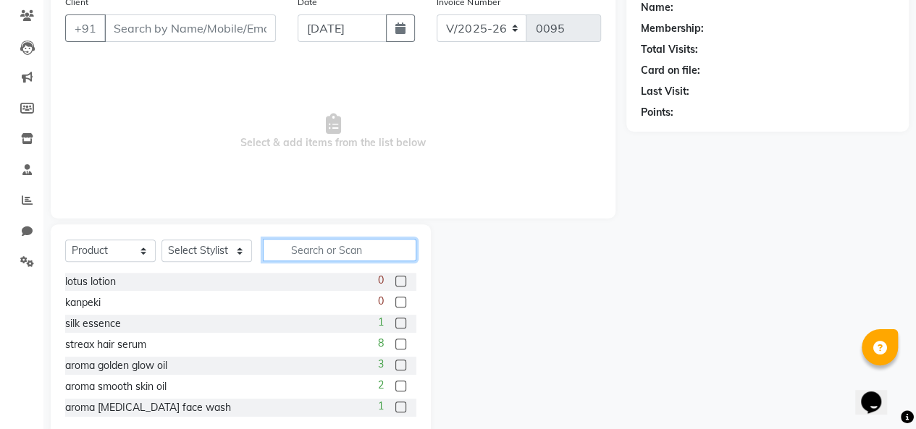
click at [330, 250] on input "text" at bounding box center [339, 250] width 153 height 22
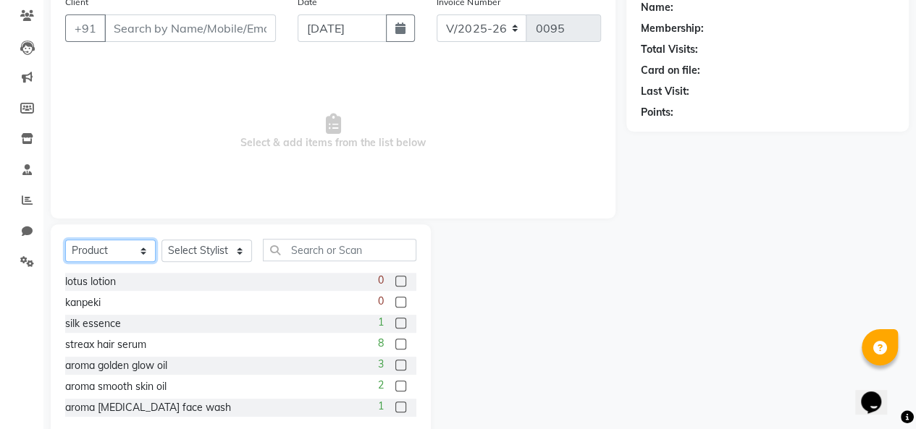
click at [114, 242] on select "Select Service Product Membership Package Voucher Prepaid Gift Card" at bounding box center [110, 251] width 90 height 22
click at [145, 253] on select "Select Service Product Membership Package Voucher Prepaid Gift Card" at bounding box center [110, 251] width 90 height 22
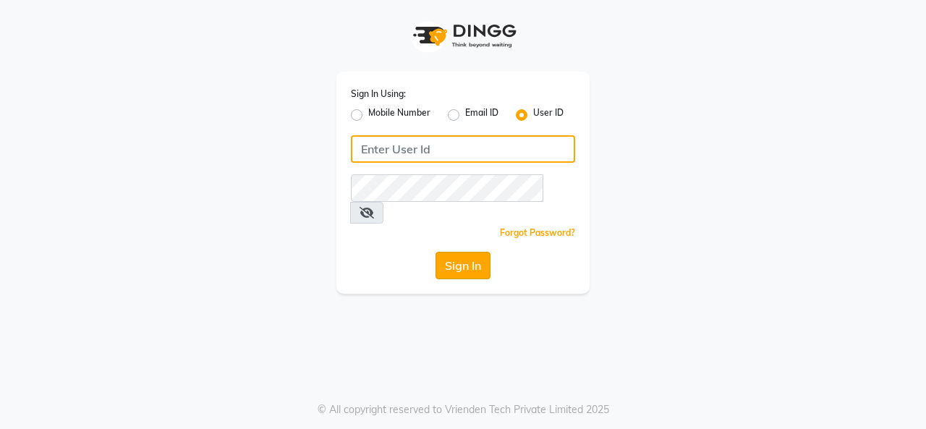
type input "timsalon@123"
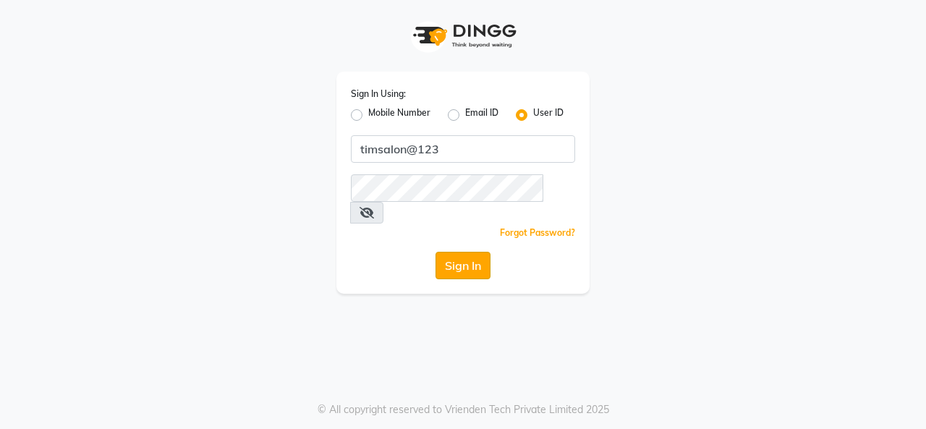
click at [447, 252] on button "Sign In" at bounding box center [463, 266] width 55 height 28
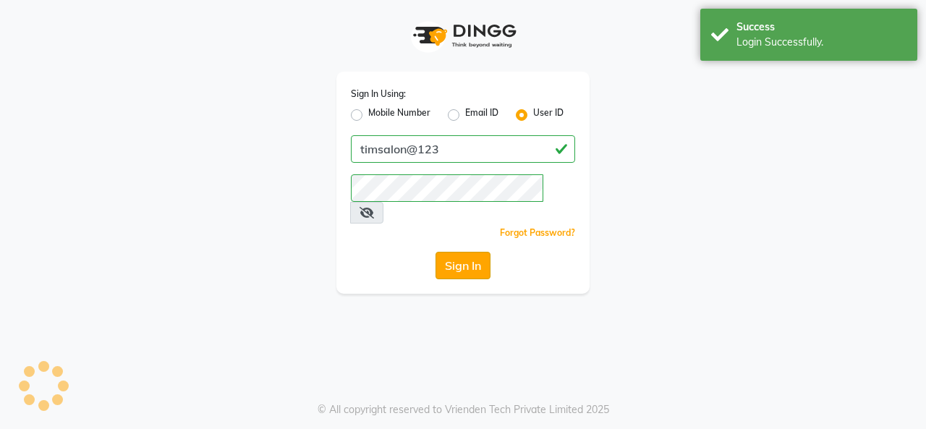
select select "service"
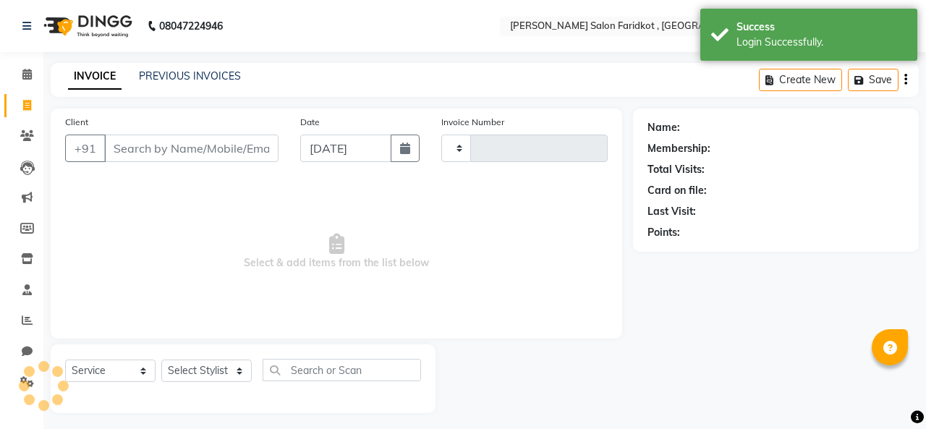
type input "0095"
select select "8789"
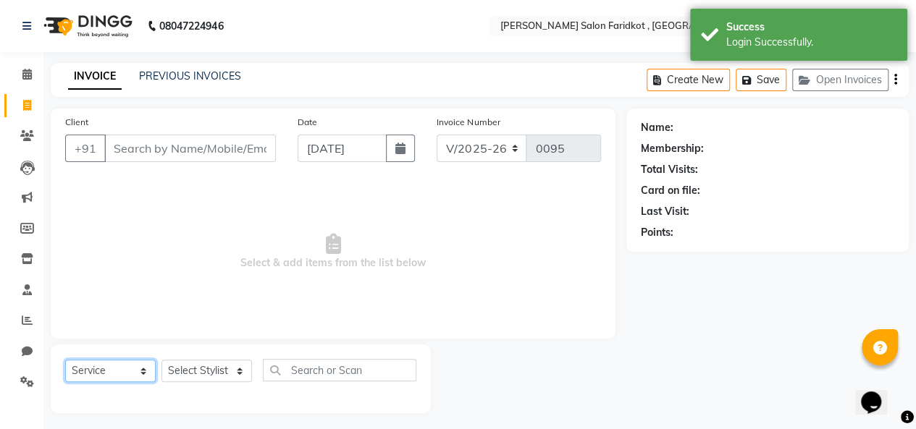
click at [142, 371] on select "Select Service Product Membership Package Voucher Prepaid Gift Card" at bounding box center [110, 371] width 90 height 22
select select "product"
click at [65, 360] on select "Select Service Product Membership Package Voucher Prepaid Gift Card" at bounding box center [110, 371] width 90 height 22
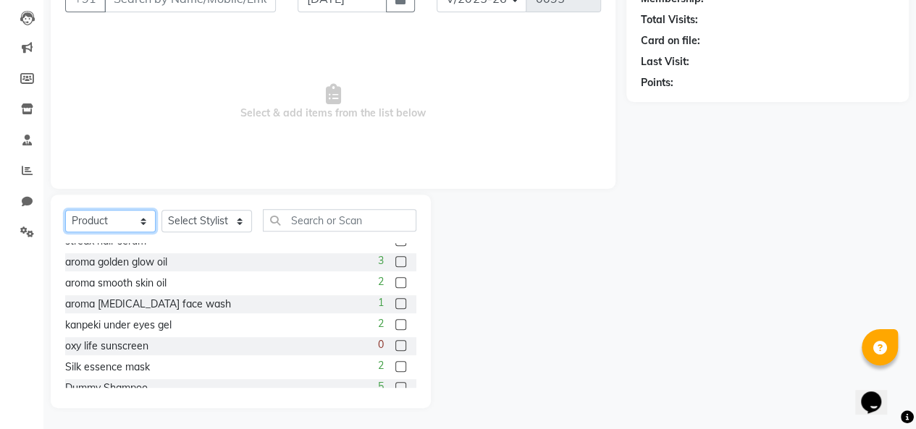
scroll to position [85, 0]
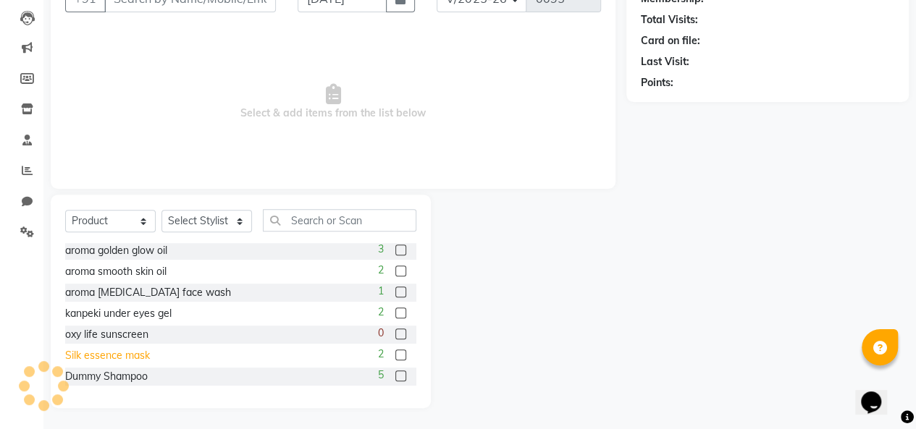
click at [113, 356] on div "Silk essence mask" at bounding box center [107, 355] width 85 height 15
checkbox input "false"
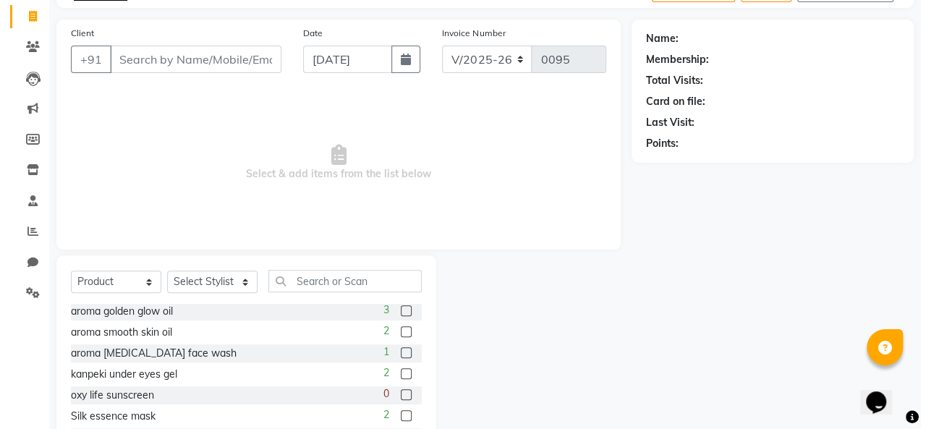
scroll to position [0, 0]
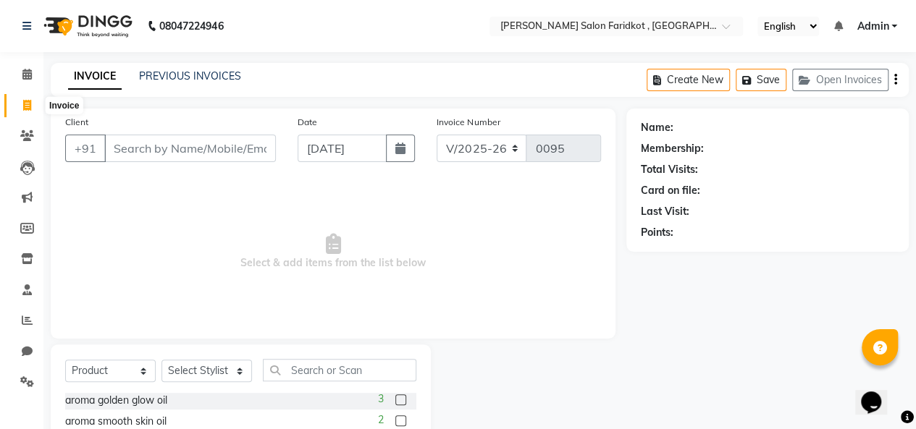
click at [20, 107] on span at bounding box center [26, 106] width 25 height 17
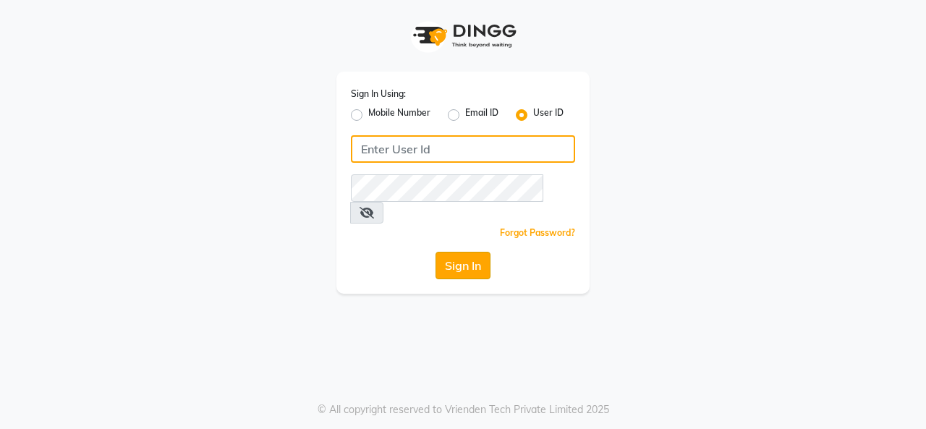
type input "timsalon@123"
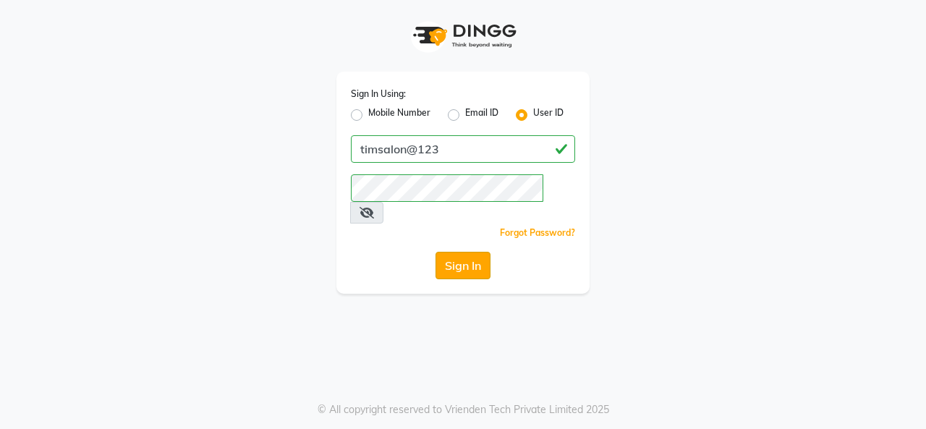
click at [457, 252] on button "Sign In" at bounding box center [463, 266] width 55 height 28
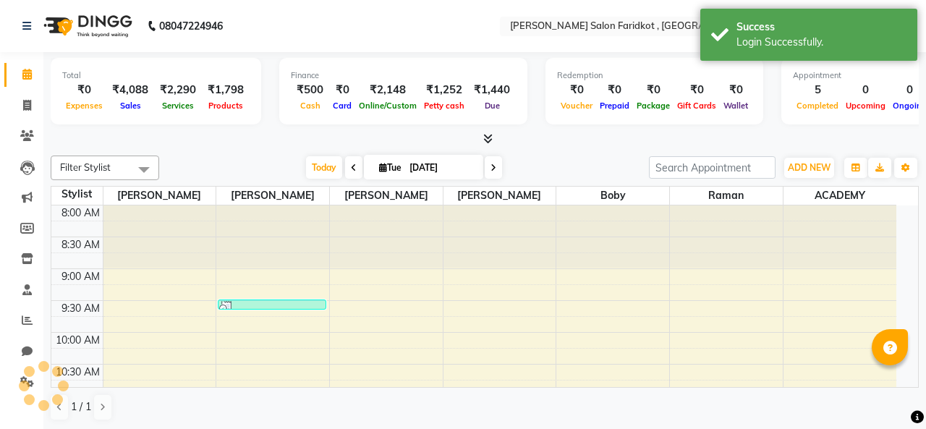
select select "en"
